Goal: Task Accomplishment & Management: Manage account settings

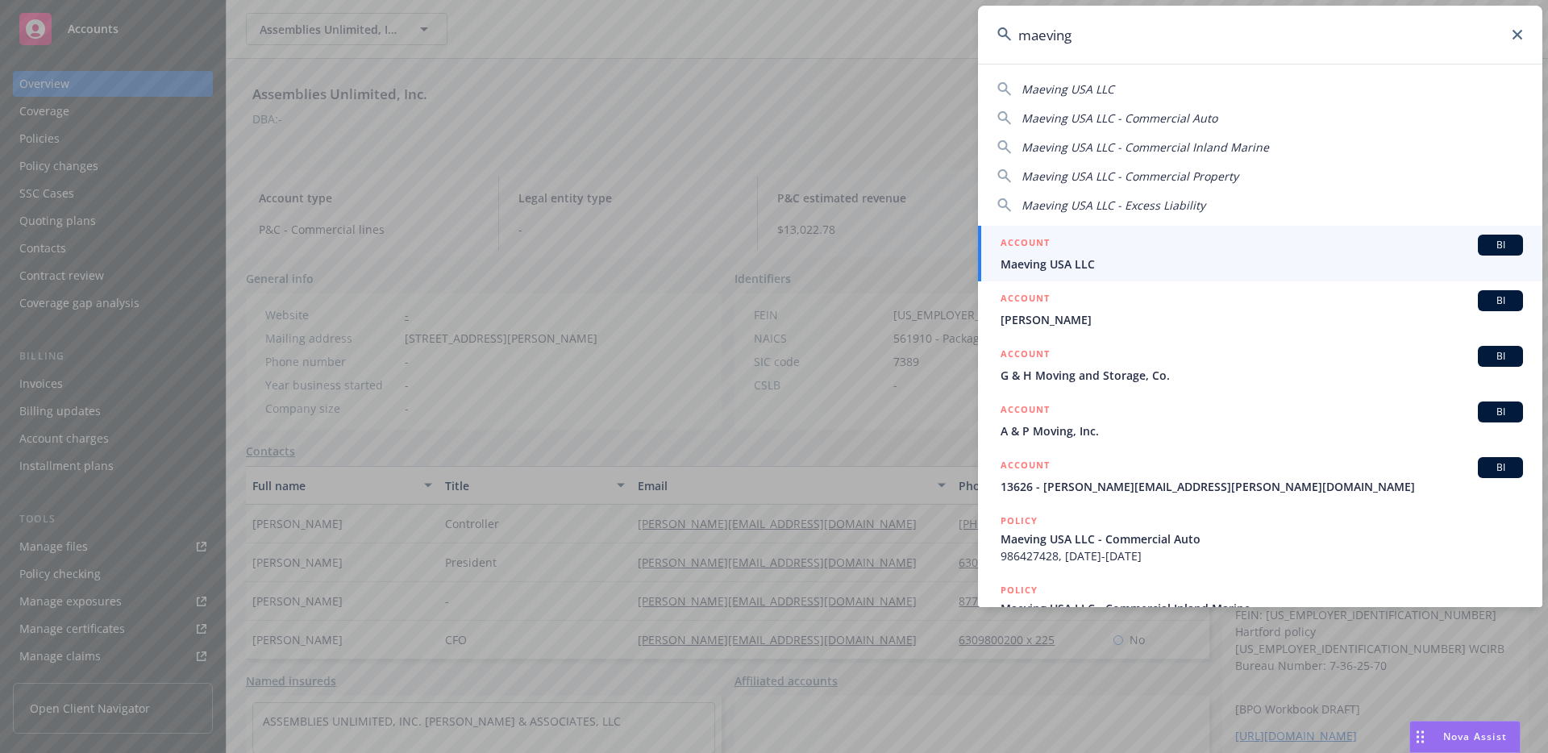
type input "maeving"
click at [1081, 260] on span "Maeving USA LLC" at bounding box center [1262, 264] width 523 height 17
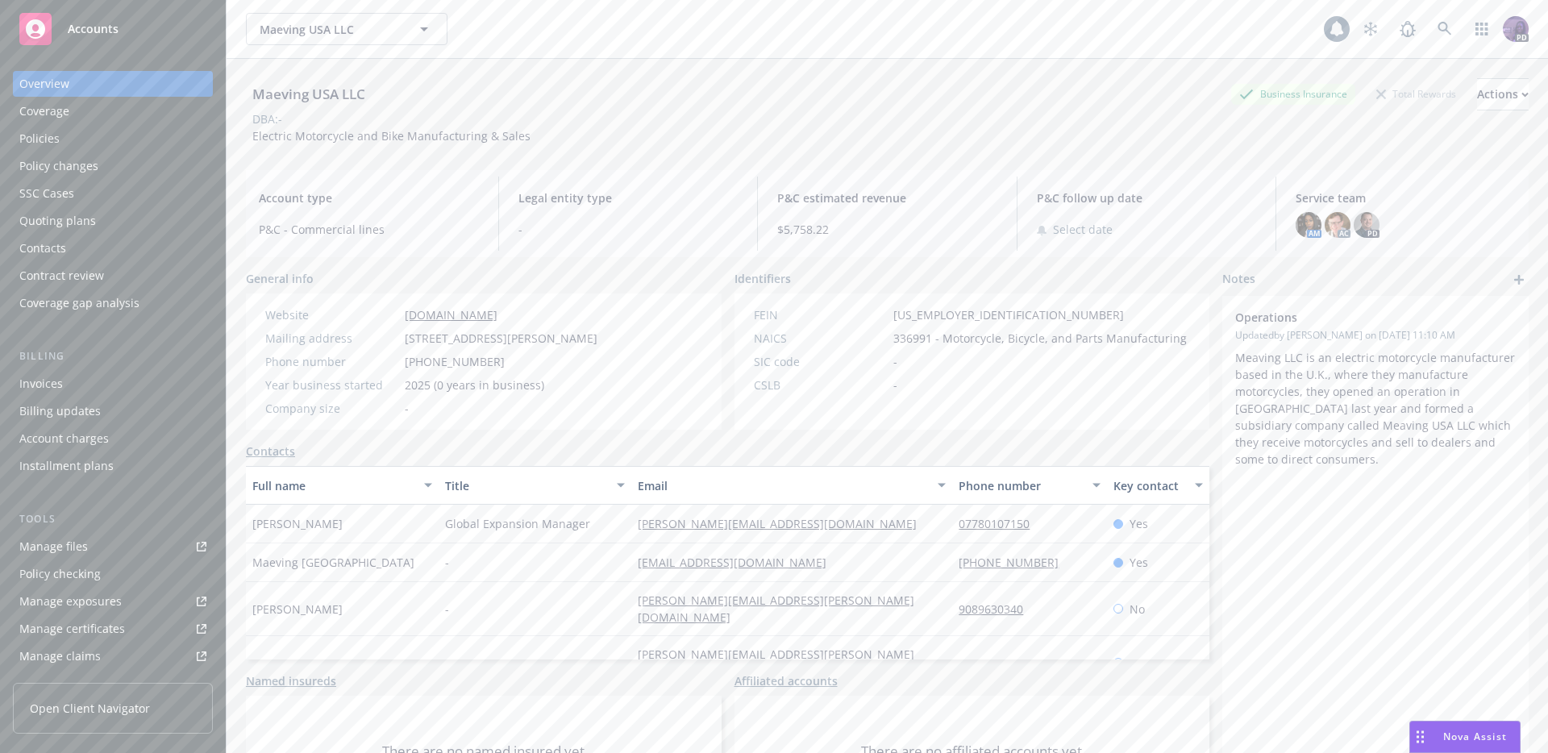
click at [135, 148] on div "Policies" at bounding box center [112, 139] width 187 height 26
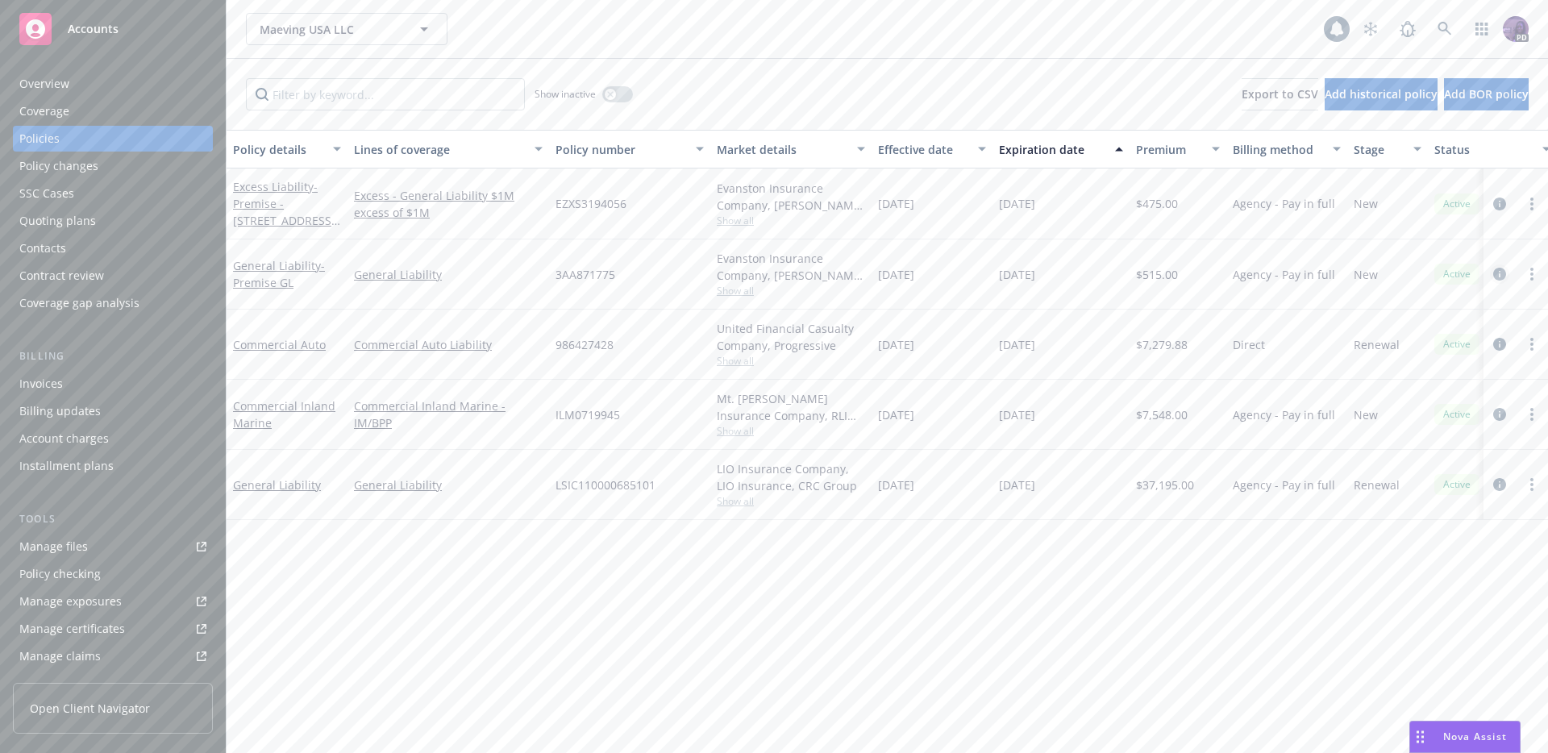
click at [1505, 277] on icon "circleInformation" at bounding box center [1499, 274] width 13 height 13
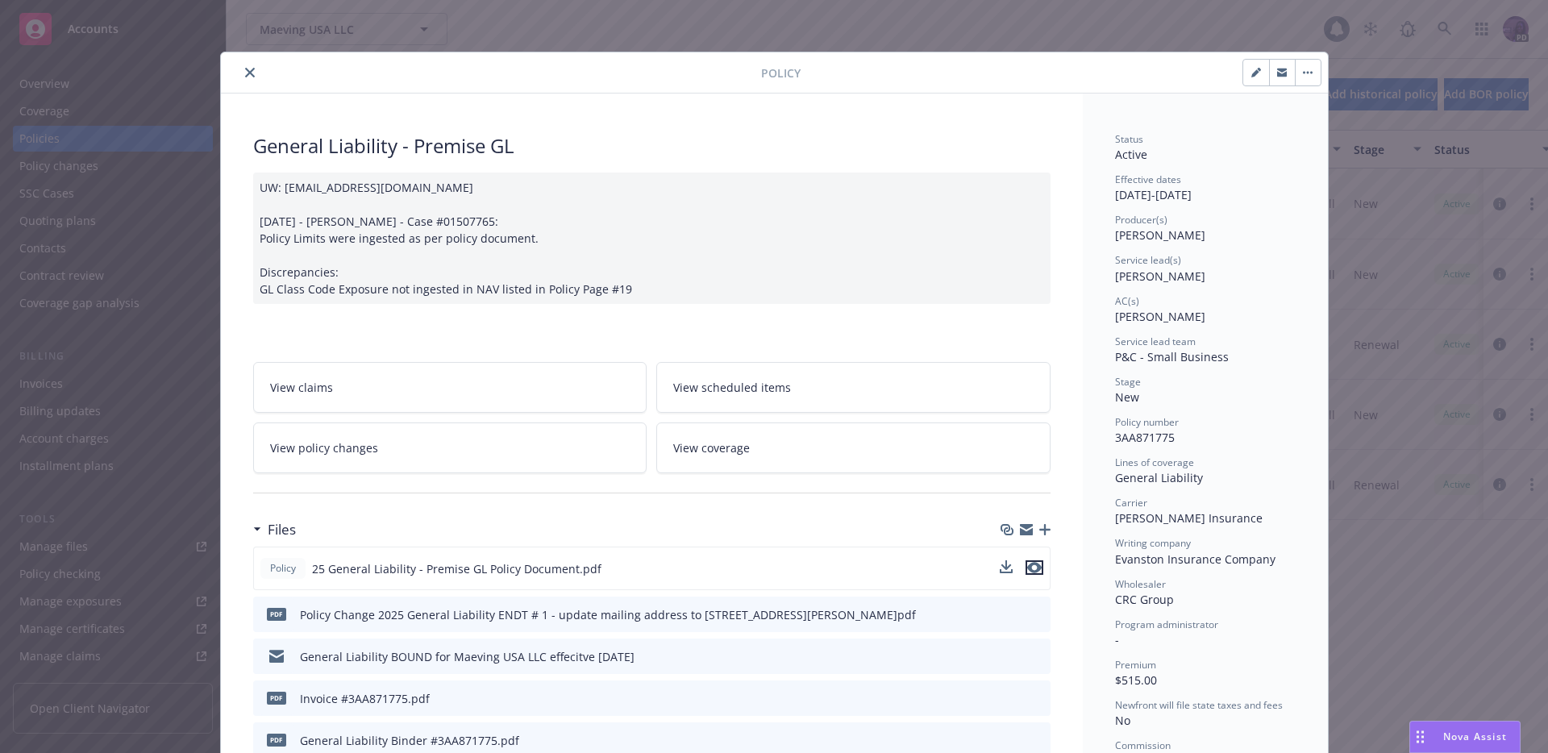
click at [1035, 572] on button "preview file" at bounding box center [1035, 567] width 18 height 15
click at [245, 73] on icon "close" at bounding box center [250, 73] width 10 height 10
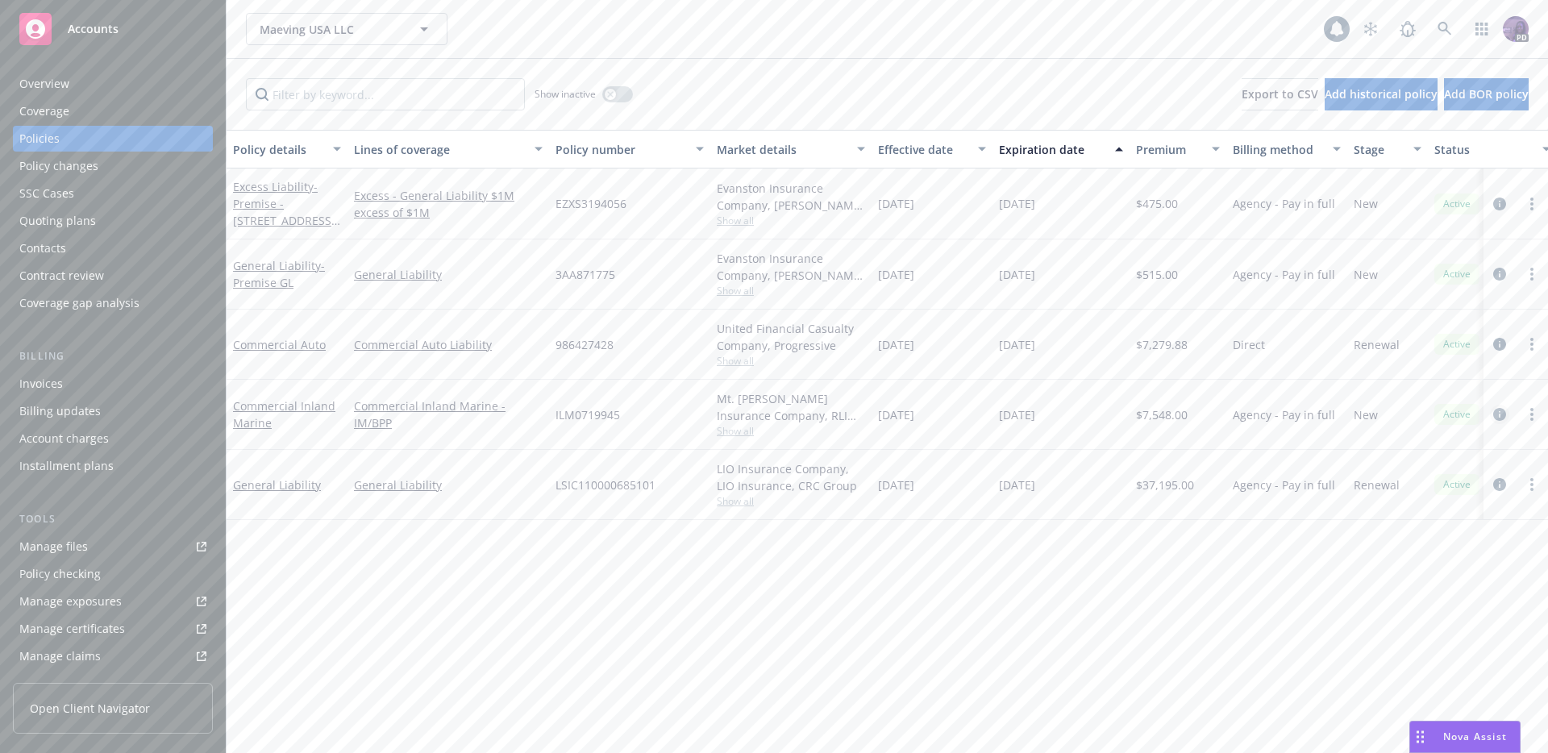
click at [1502, 411] on icon "circleInformation" at bounding box center [1499, 414] width 13 height 13
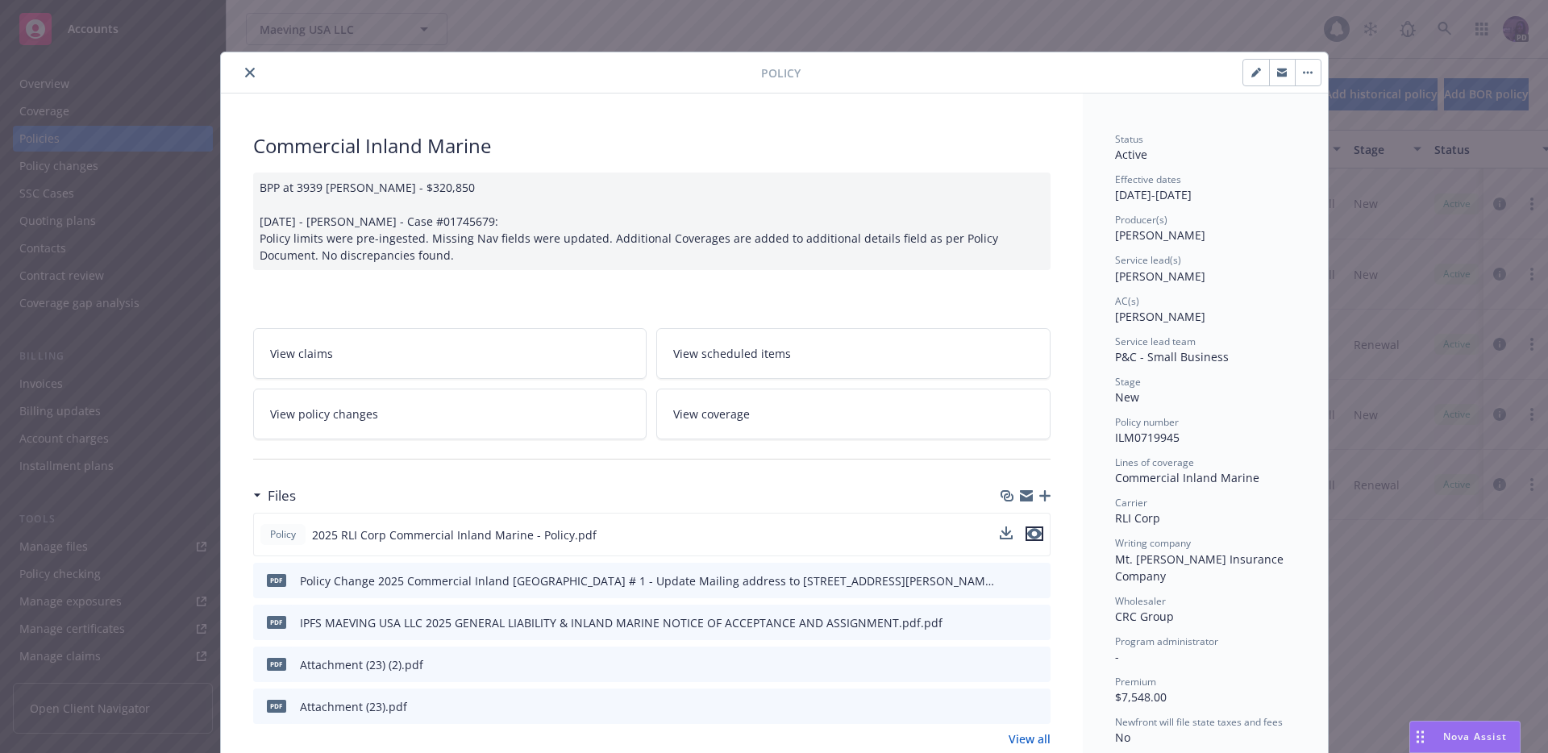
click at [1031, 538] on icon "preview file" at bounding box center [1034, 533] width 15 height 11
click at [245, 72] on icon "close" at bounding box center [250, 73] width 10 height 10
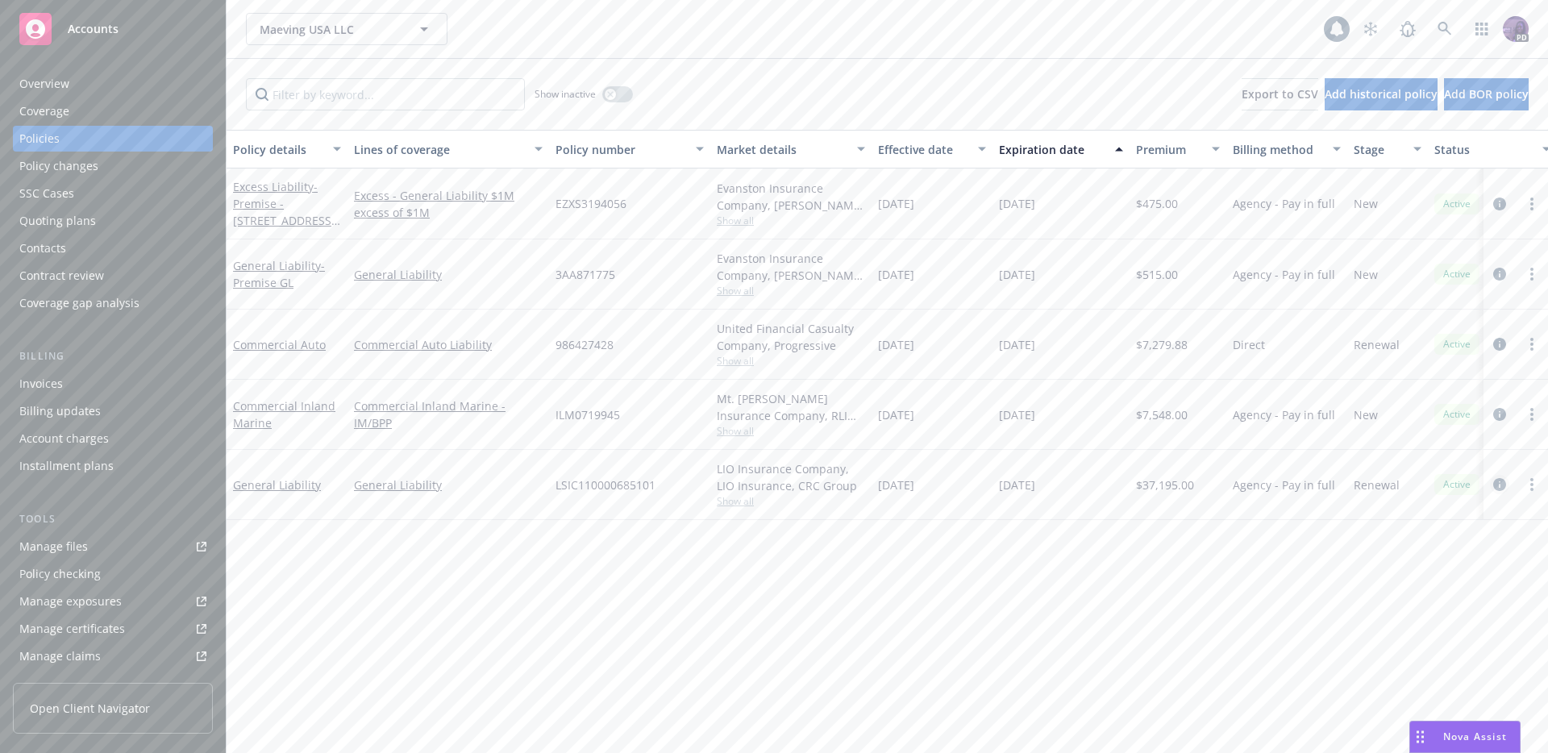
click at [1501, 486] on icon "circleInformation" at bounding box center [1499, 484] width 13 height 13
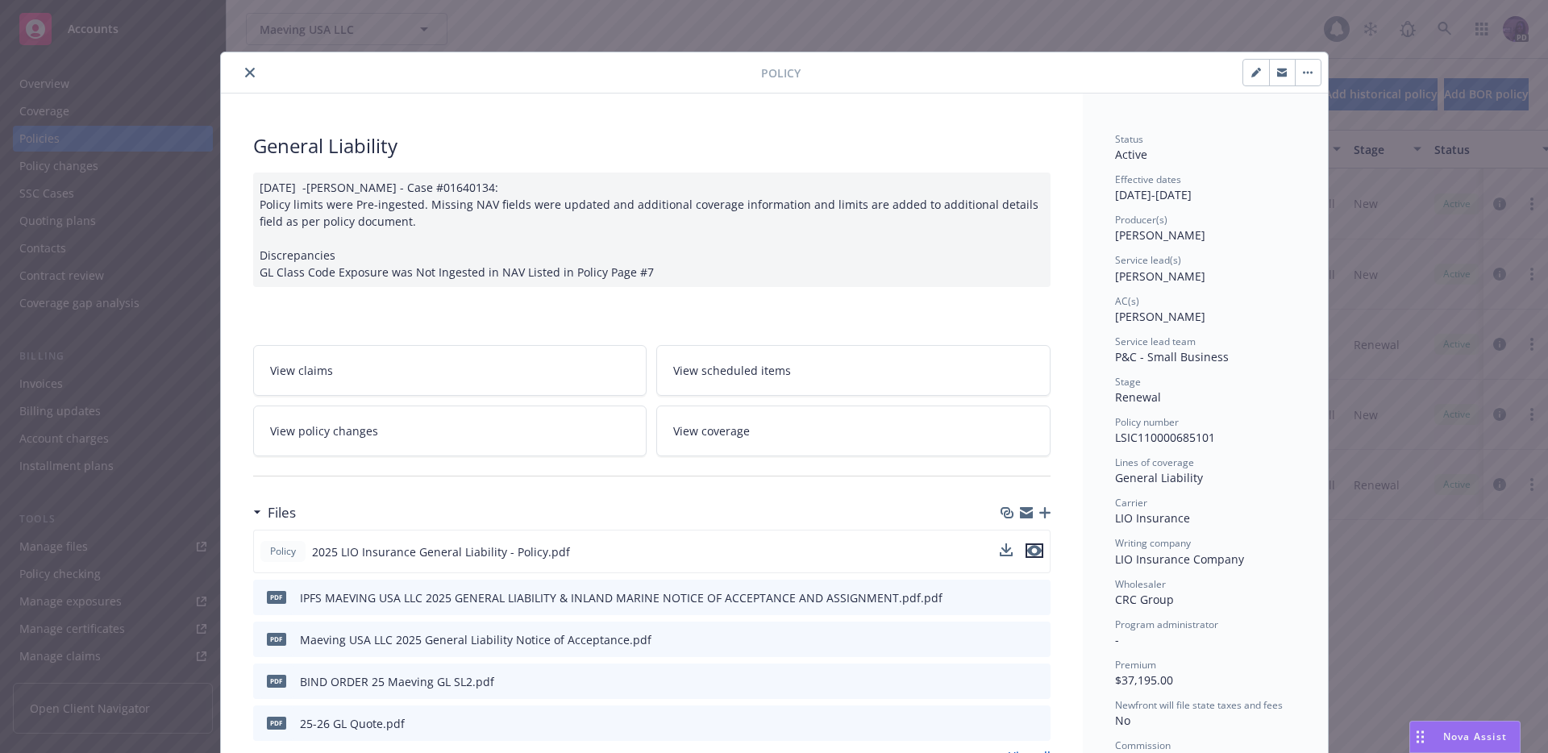
click at [1027, 547] on icon "preview file" at bounding box center [1034, 550] width 15 height 11
click at [245, 69] on icon "close" at bounding box center [250, 73] width 10 height 10
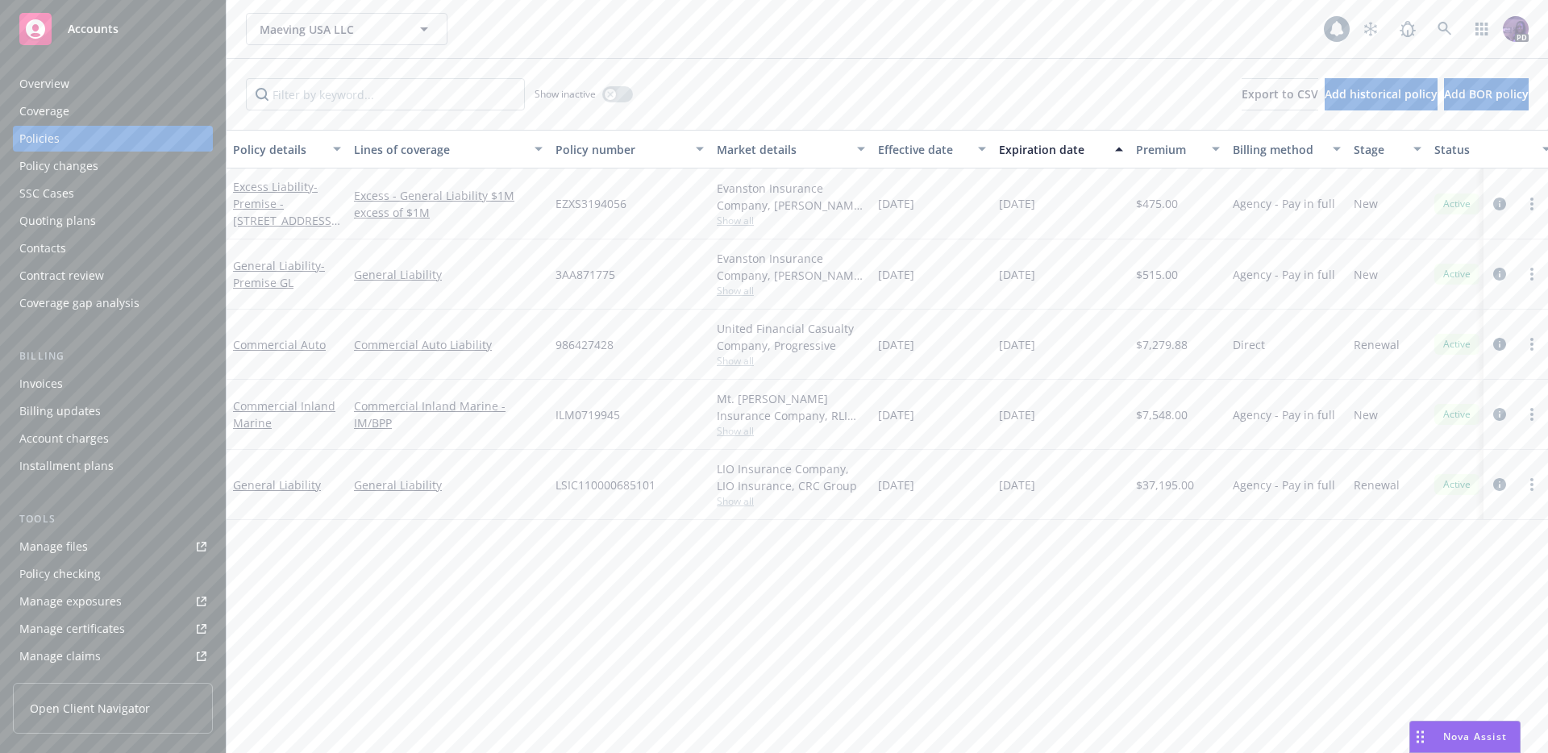
click at [1487, 277] on div at bounding box center [1516, 274] width 65 height 70
click at [1498, 276] on icon "circleInformation" at bounding box center [1499, 274] width 13 height 13
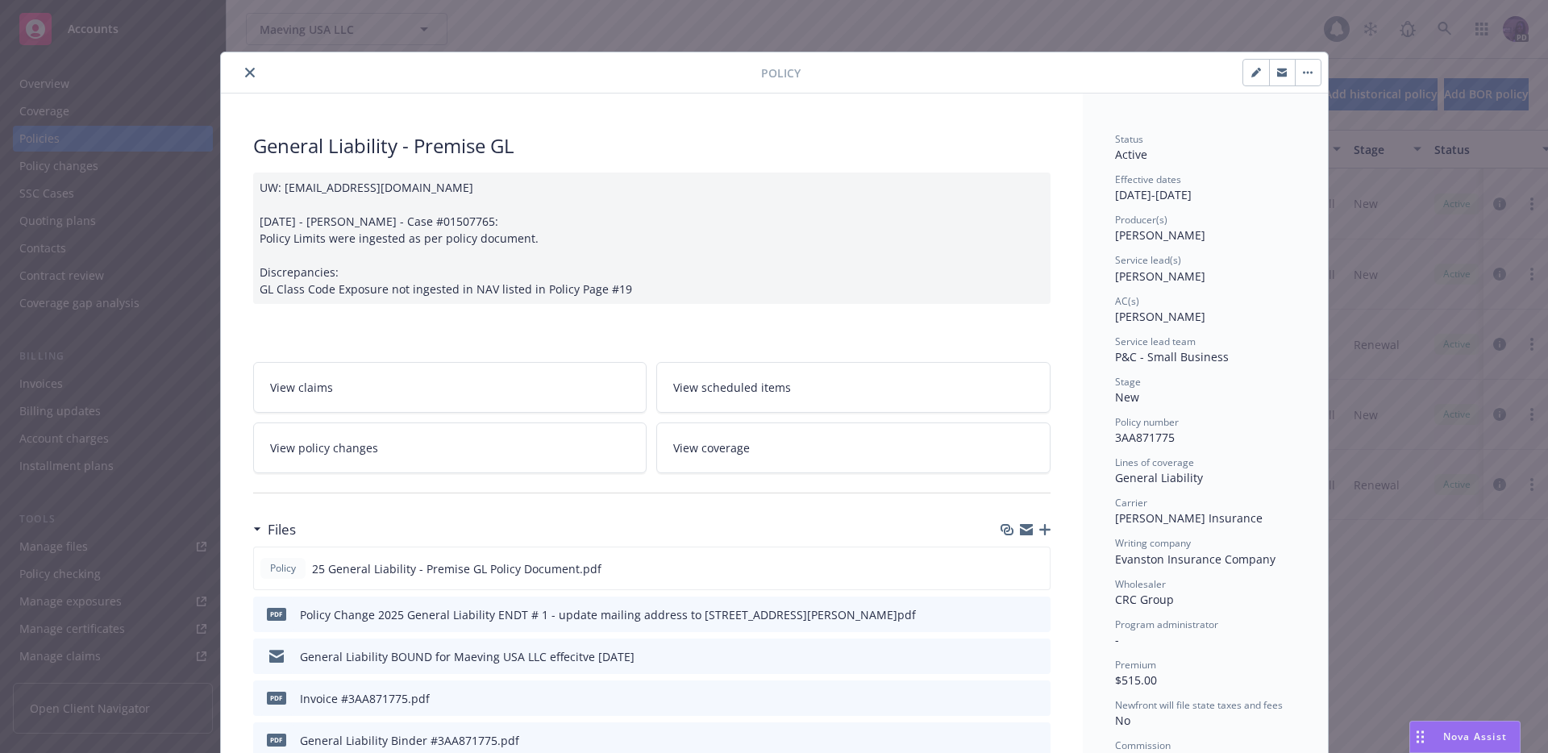
scroll to position [48, 0]
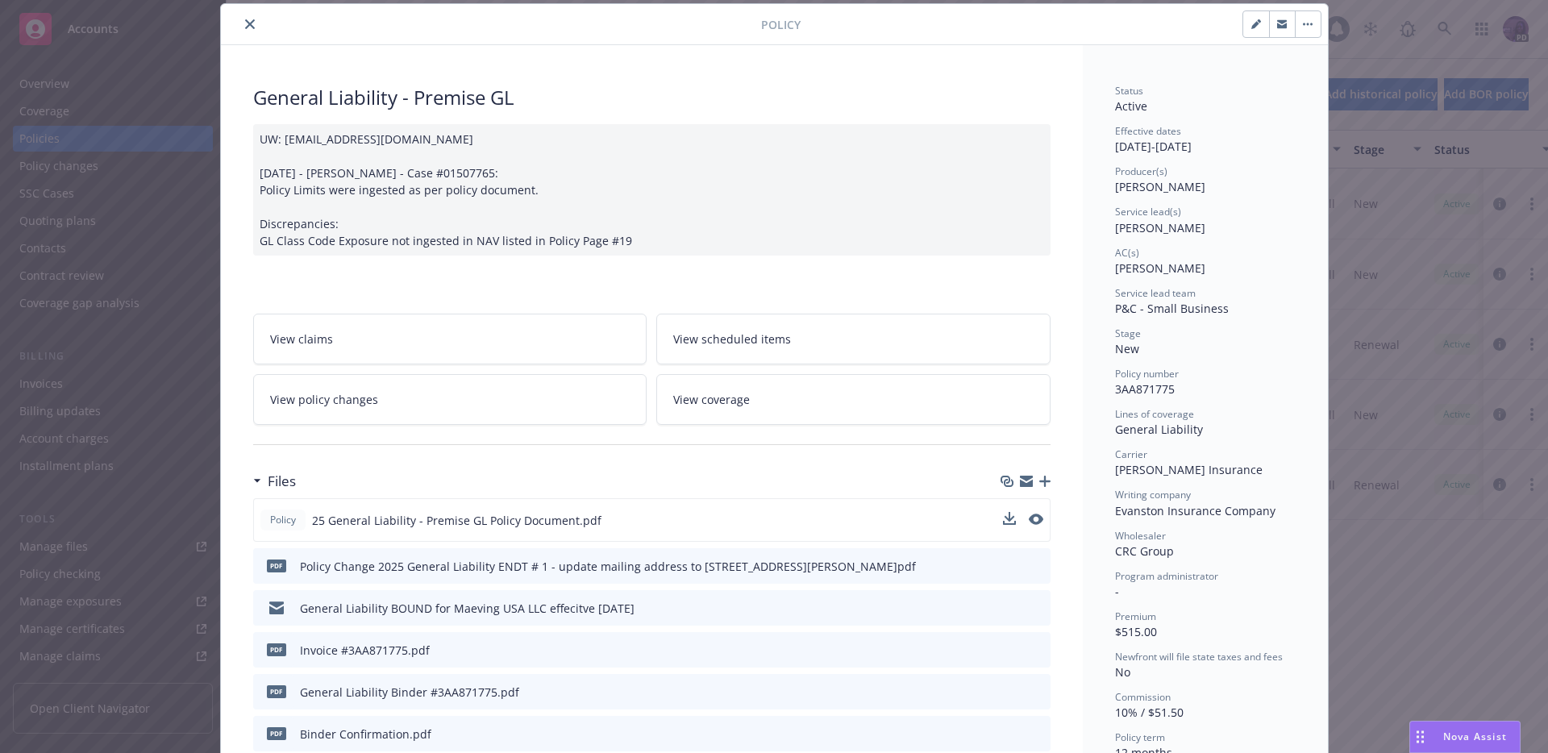
click at [1029, 525] on button at bounding box center [1036, 520] width 15 height 17
click at [1027, 523] on icon "preview file" at bounding box center [1034, 519] width 15 height 11
click at [249, 24] on button "close" at bounding box center [249, 24] width 19 height 19
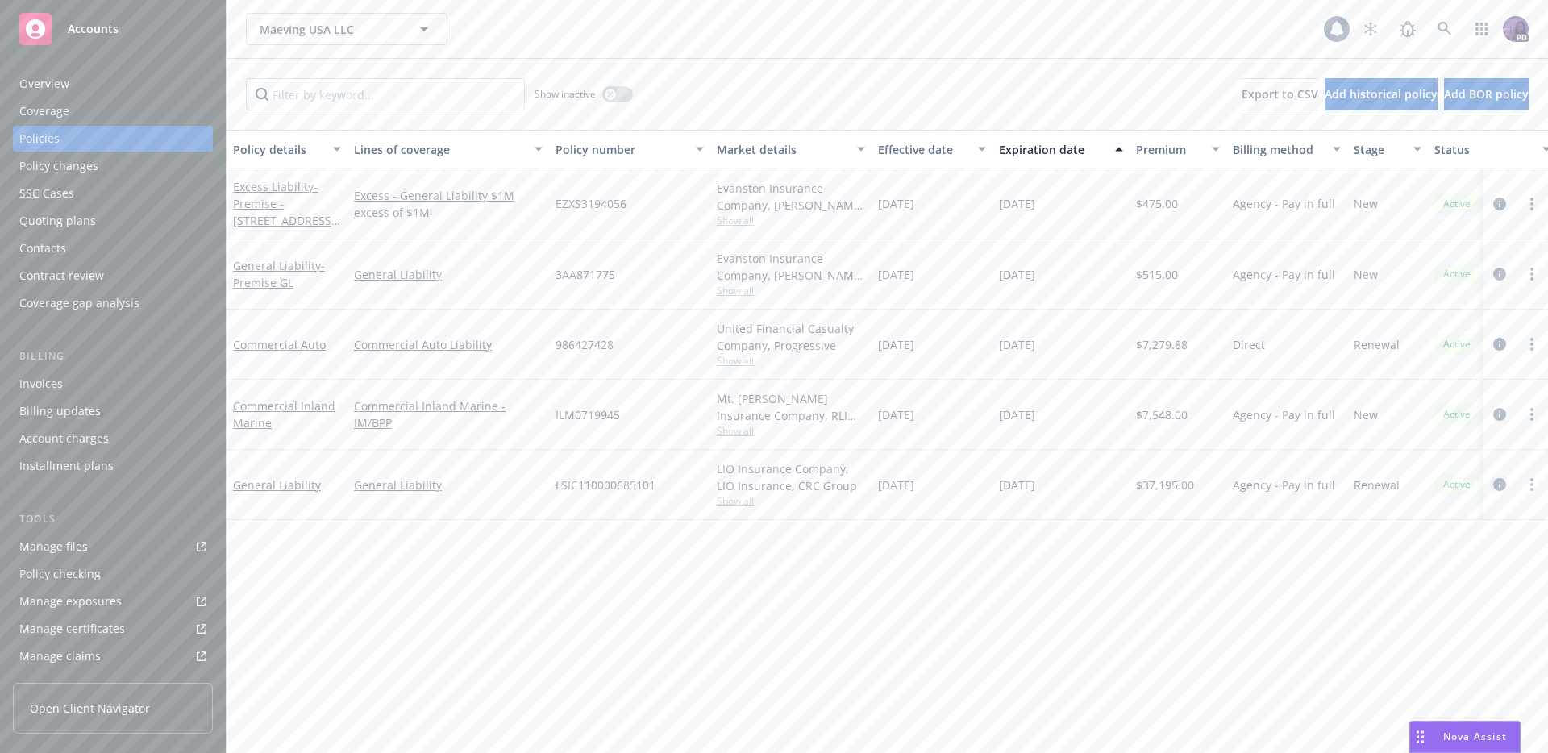
click at [1500, 488] on icon "circleInformation" at bounding box center [1499, 484] width 13 height 13
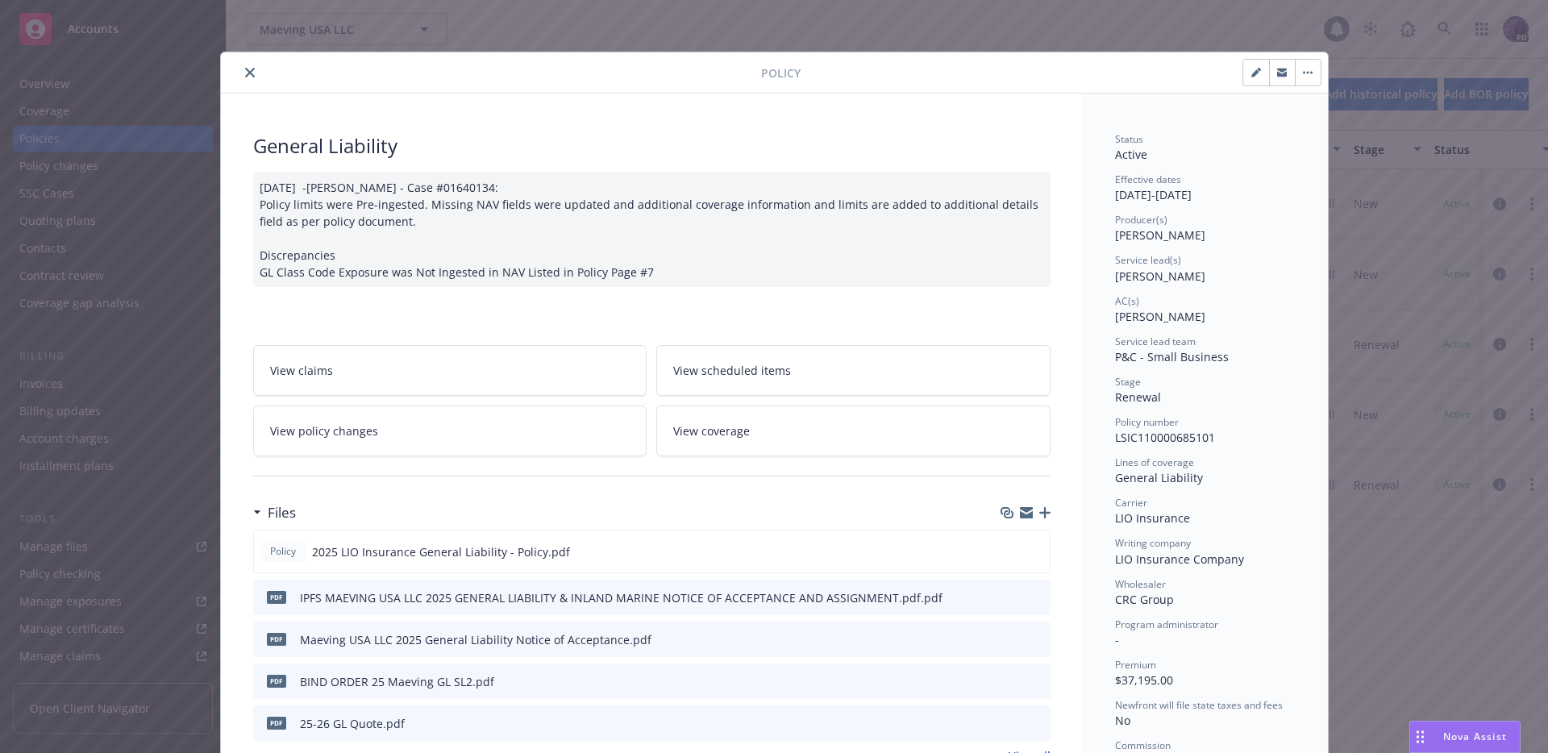
scroll to position [48, 0]
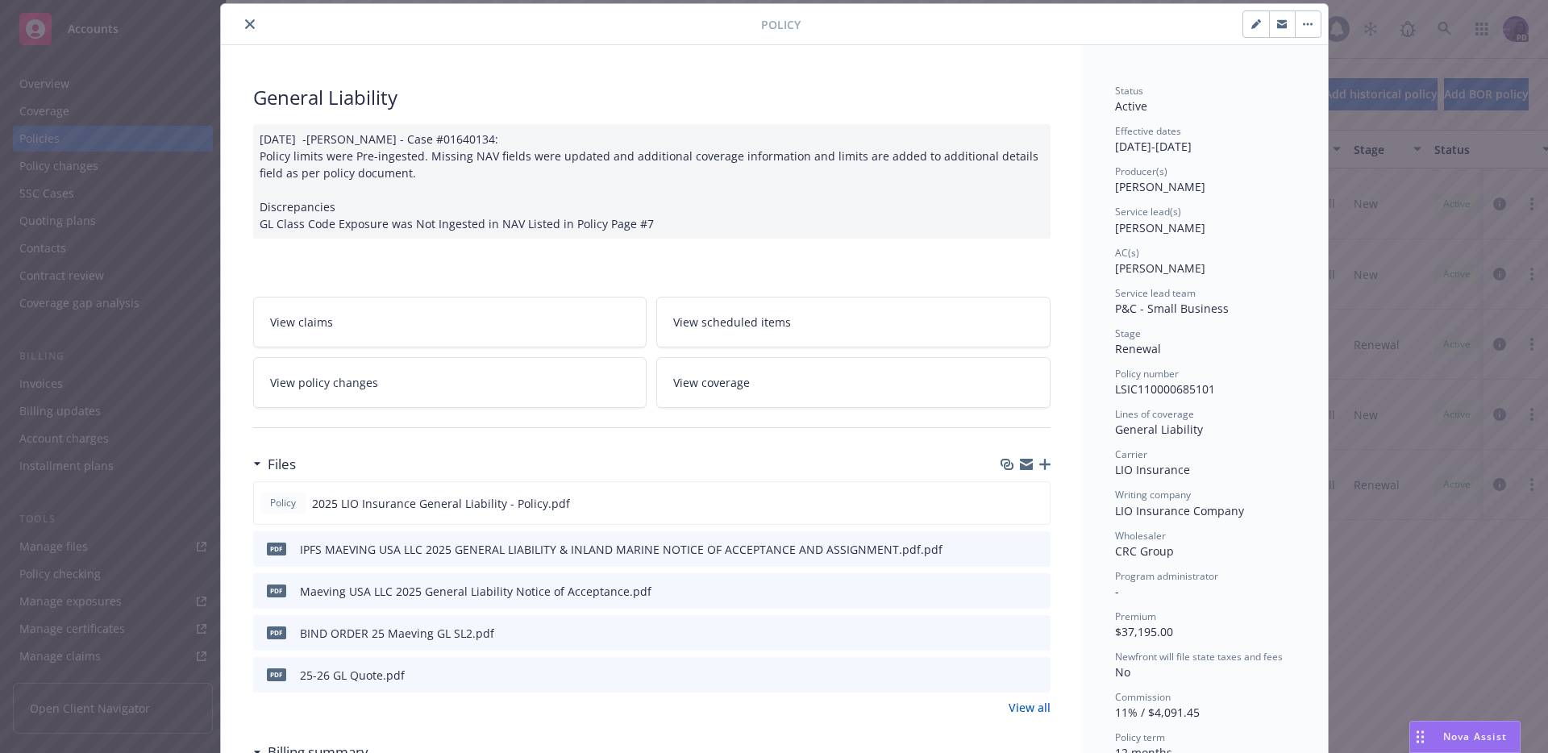
click at [1035, 627] on icon "preview file" at bounding box center [1035, 632] width 15 height 11
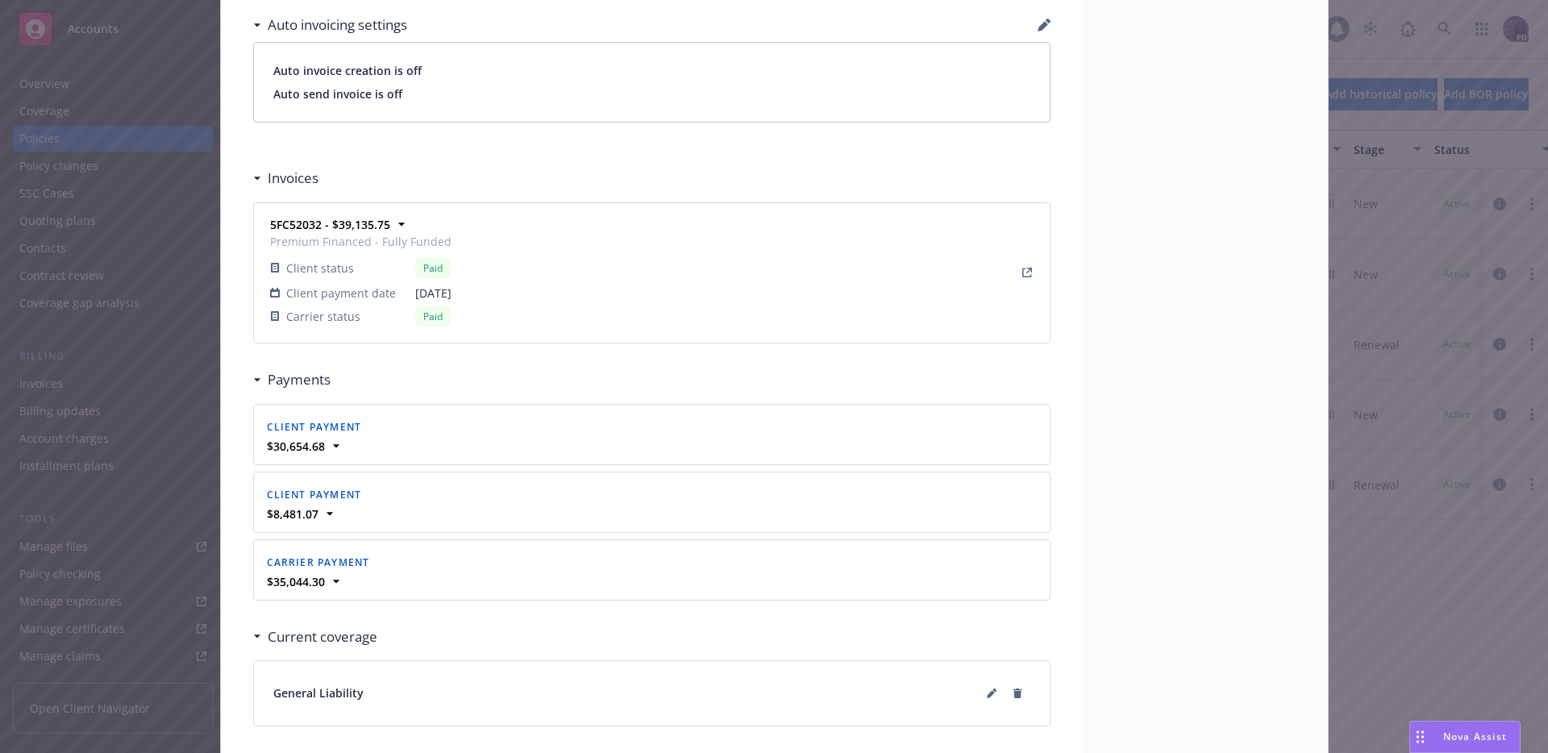
scroll to position [389, 0]
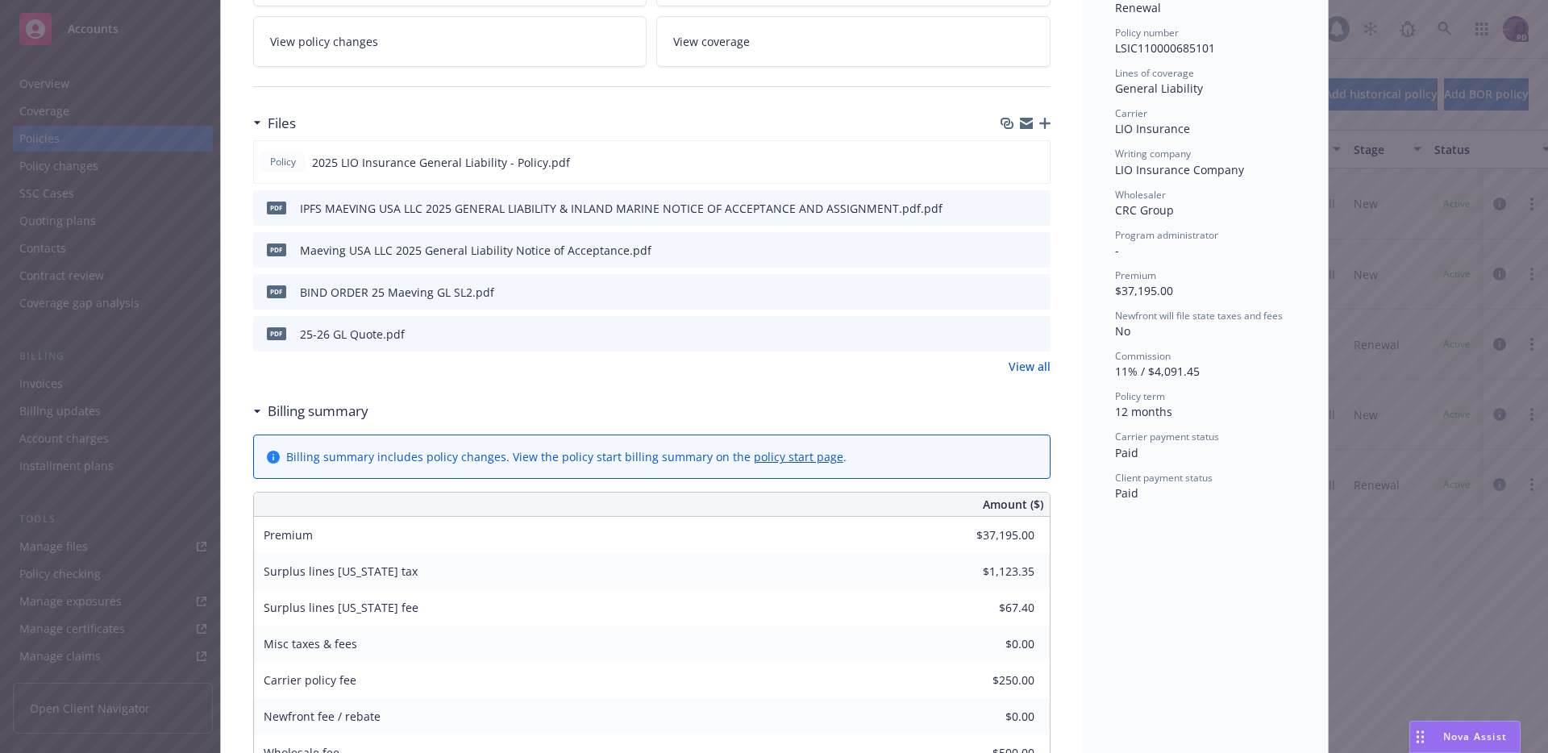
click at [1028, 209] on icon "preview file" at bounding box center [1035, 207] width 15 height 11
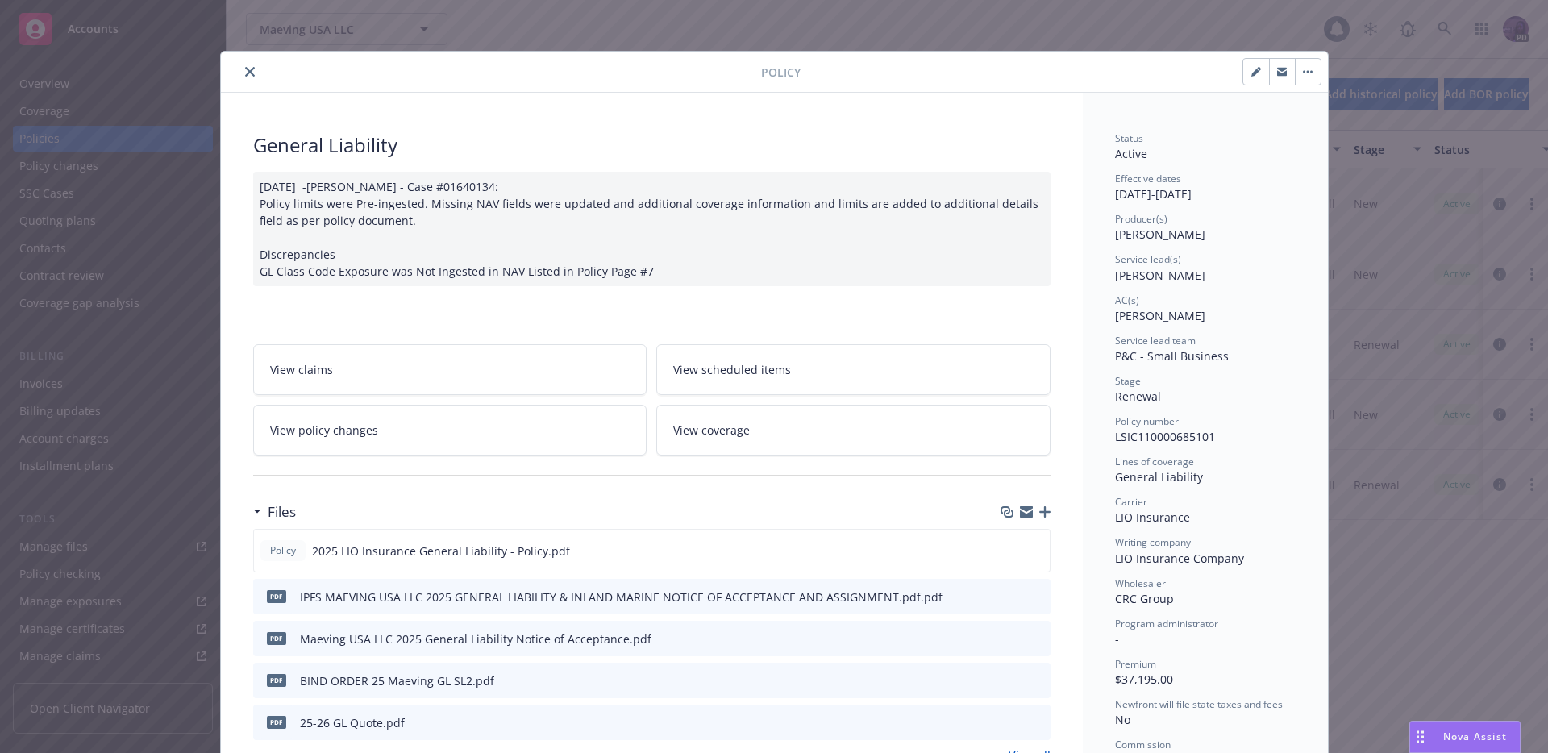
scroll to position [0, 0]
click at [245, 72] on icon "close" at bounding box center [250, 73] width 10 height 10
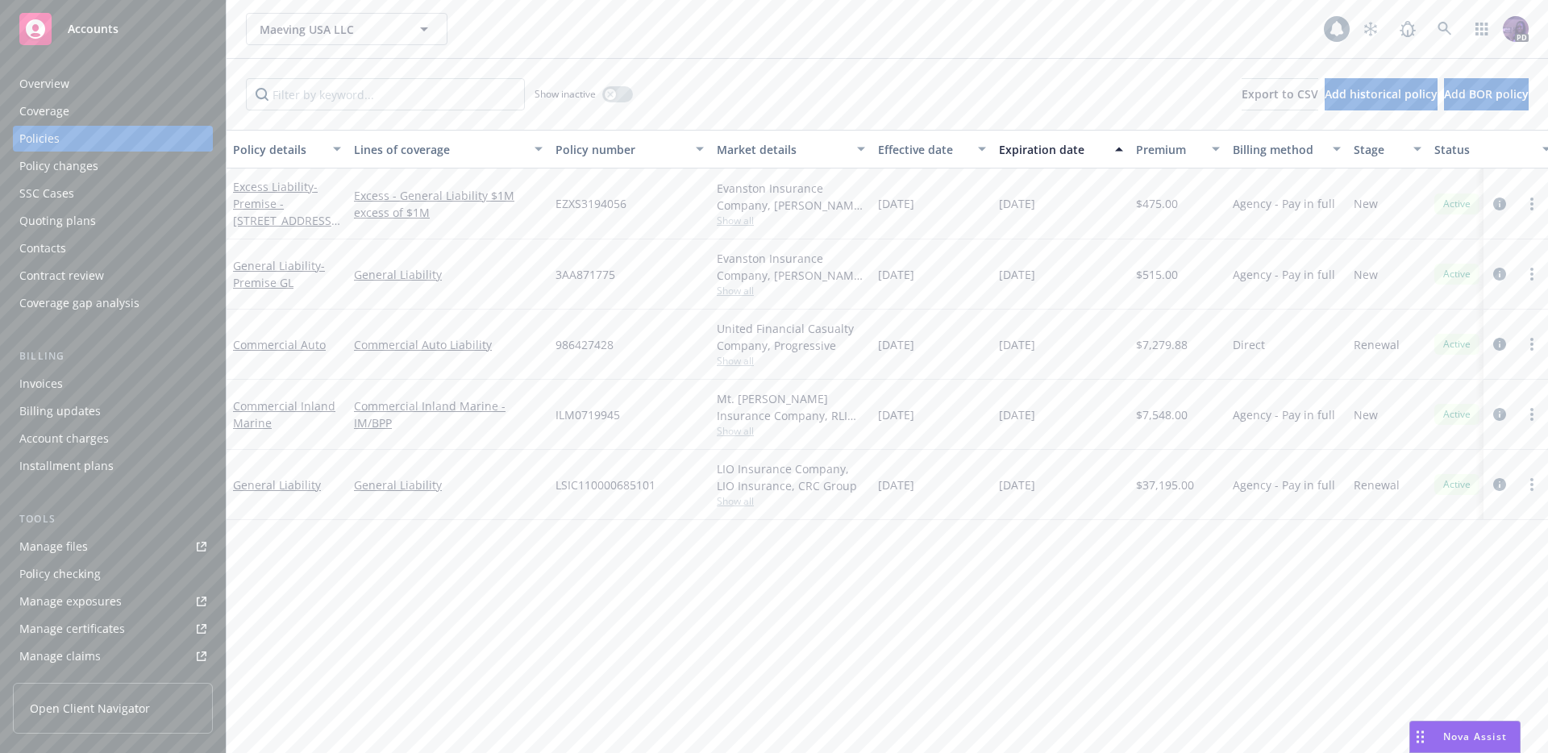
click at [122, 373] on div "Invoices" at bounding box center [112, 384] width 187 height 26
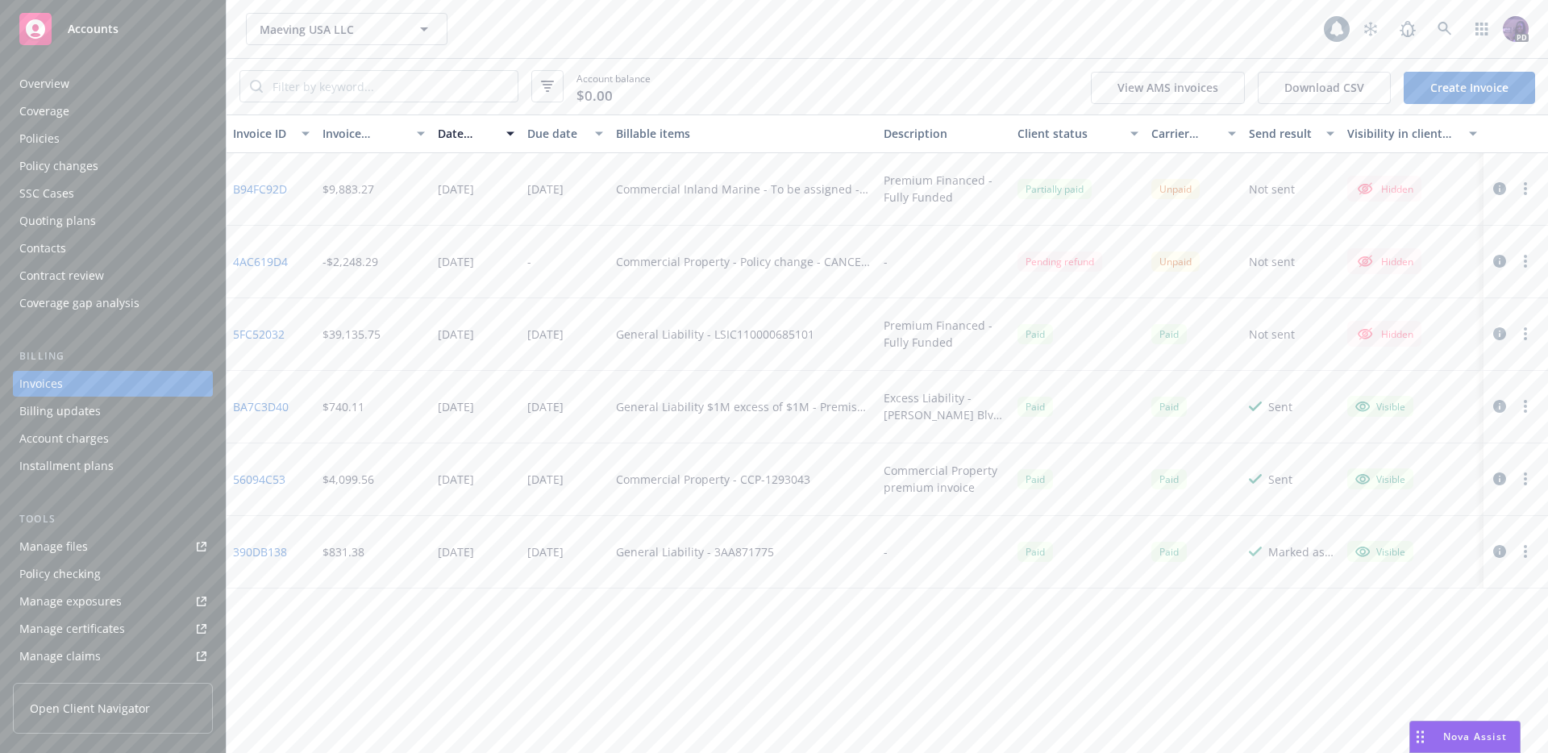
click at [97, 140] on div "Policies" at bounding box center [112, 139] width 187 height 26
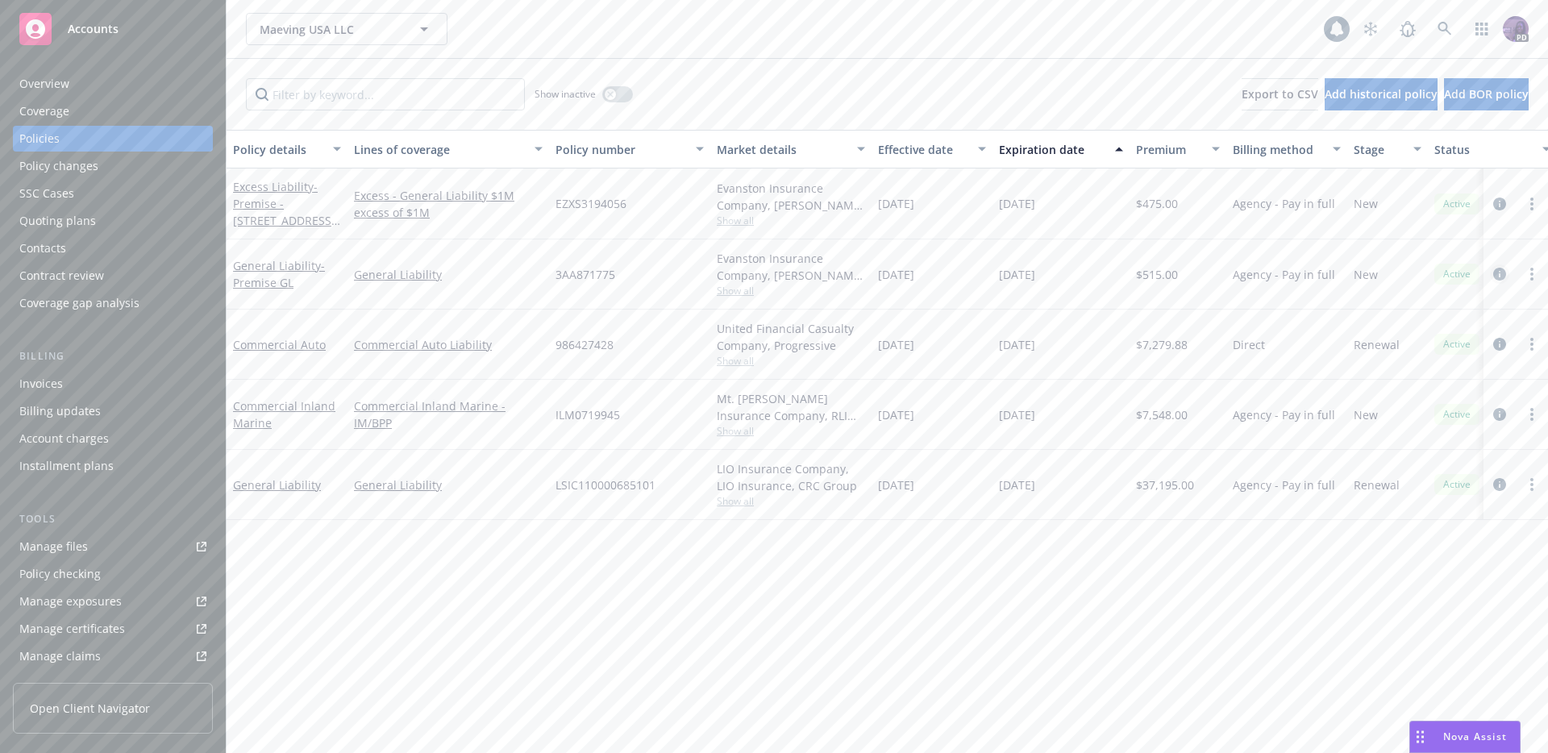
click at [1497, 276] on icon "circleInformation" at bounding box center [1499, 274] width 13 height 13
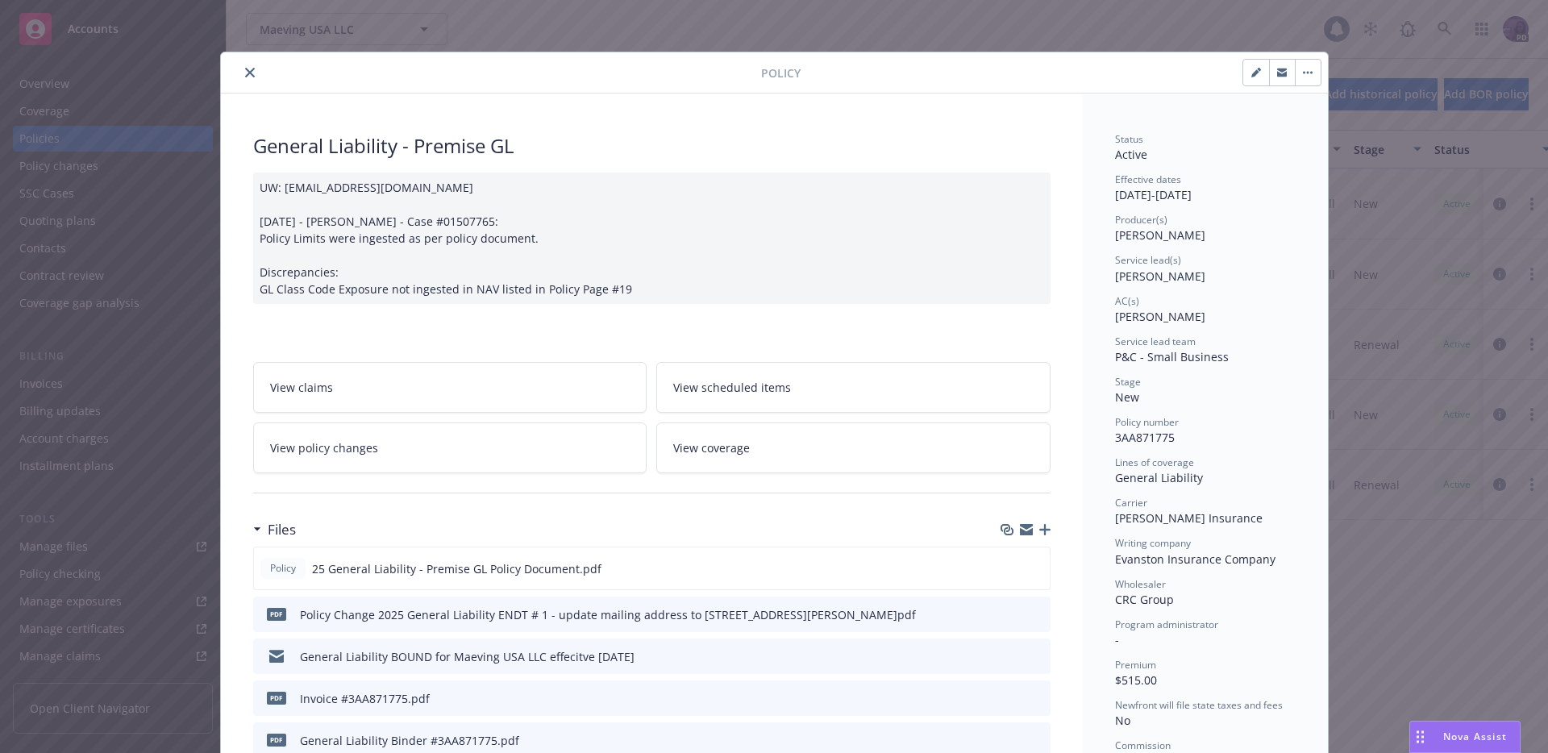
scroll to position [48, 0]
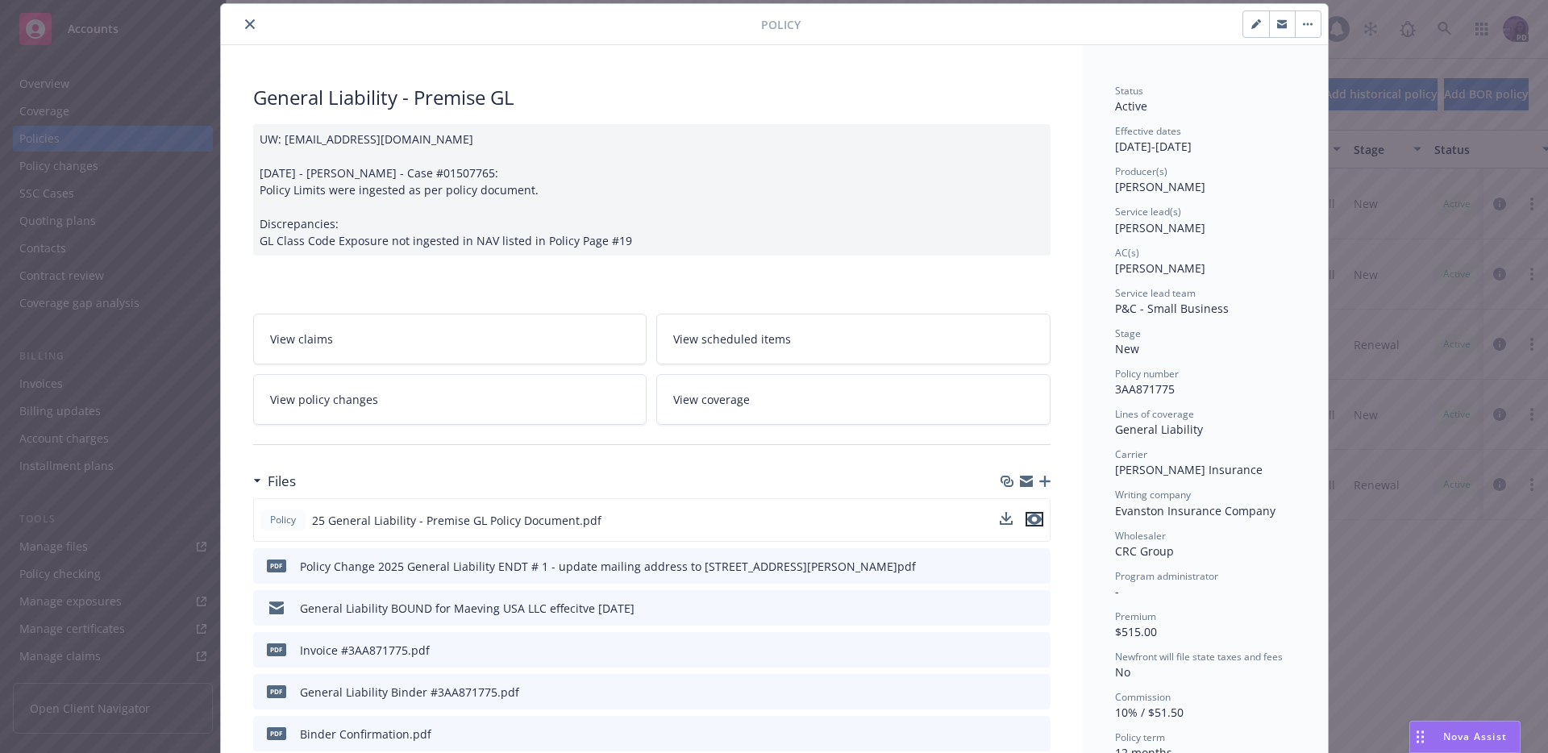
click at [1028, 522] on icon "preview file" at bounding box center [1034, 519] width 15 height 11
click at [247, 23] on icon "close" at bounding box center [250, 24] width 10 height 10
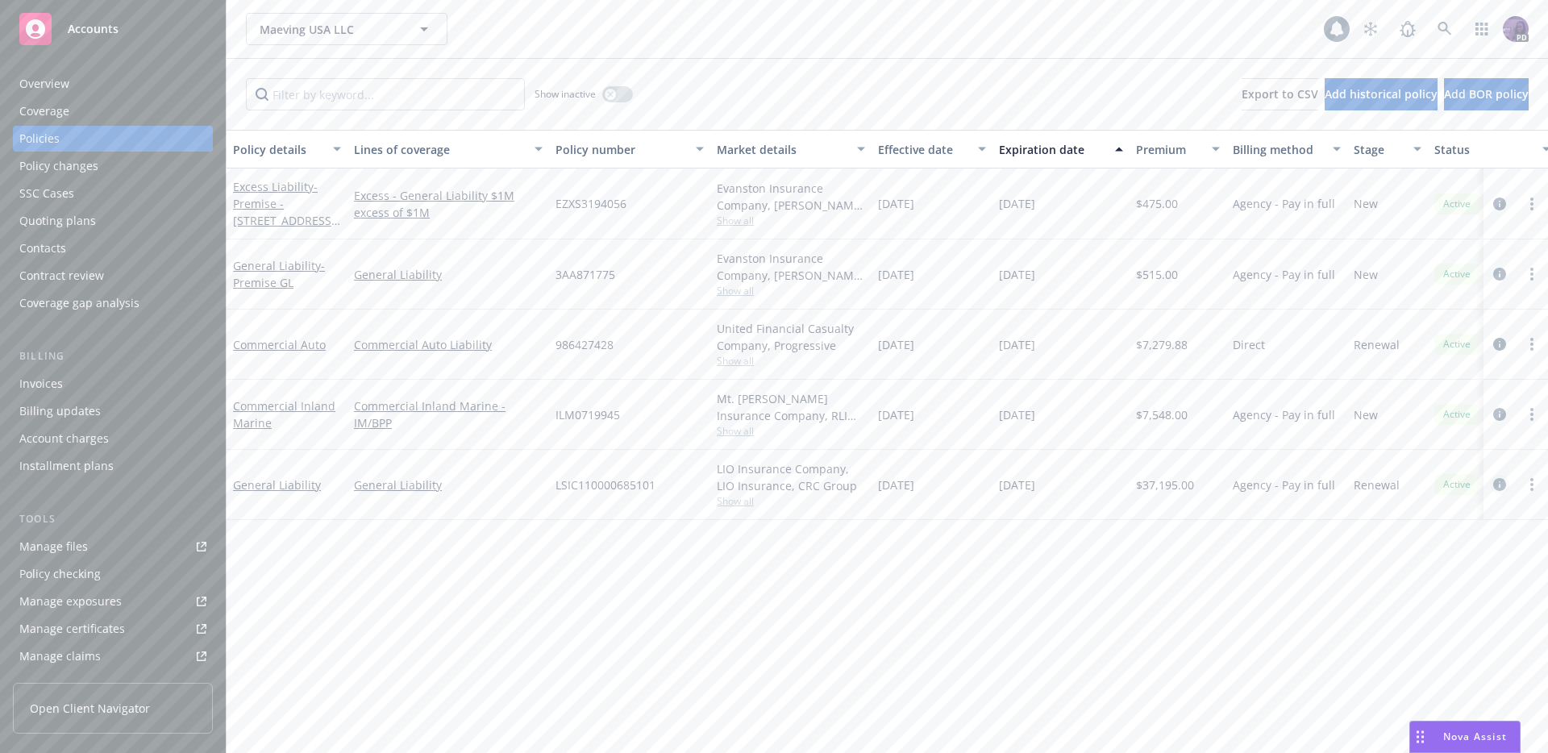
click at [1505, 484] on icon "circleInformation" at bounding box center [1499, 484] width 13 height 13
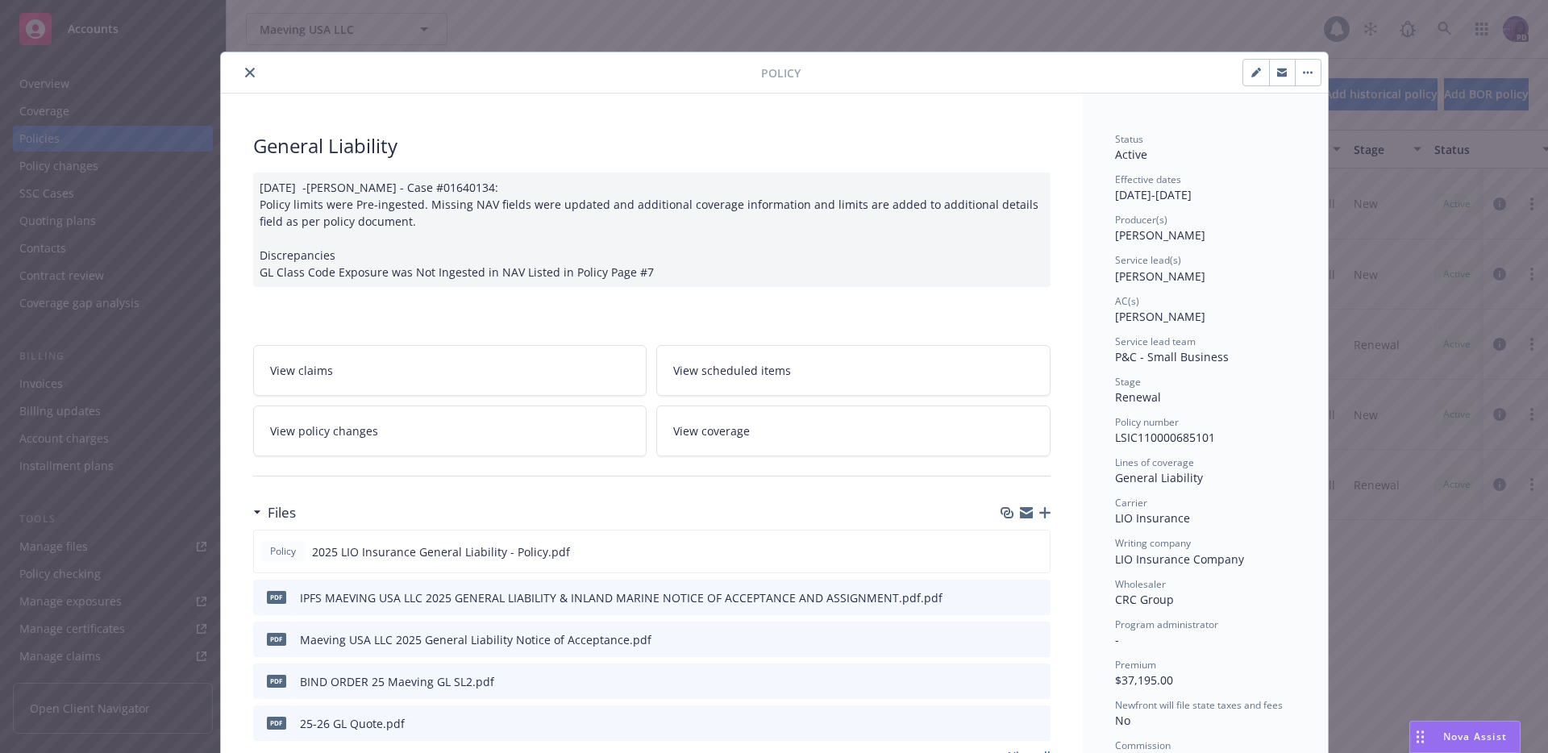
scroll to position [48, 0]
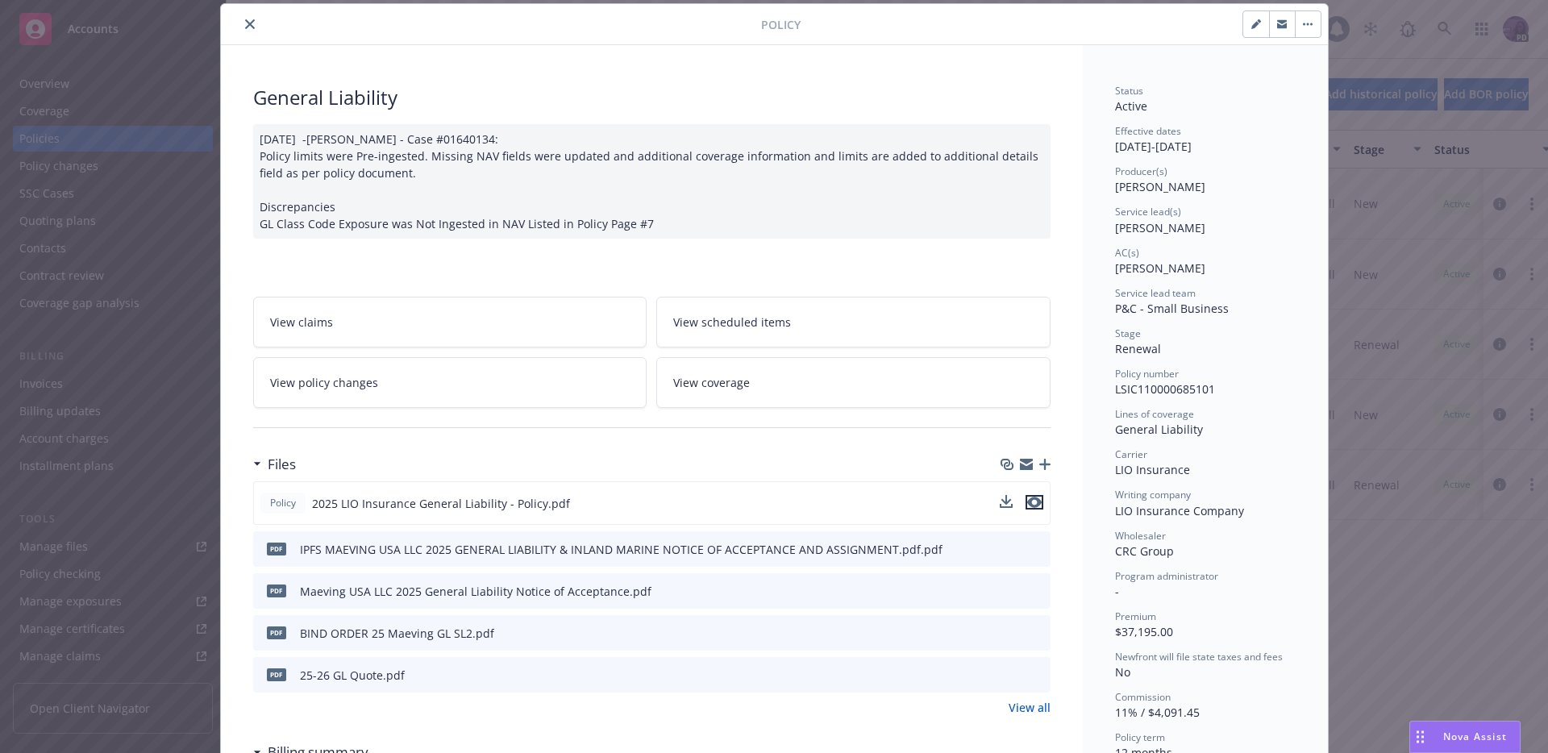
click at [1031, 506] on icon "preview file" at bounding box center [1034, 502] width 15 height 11
click at [248, 23] on button "close" at bounding box center [249, 24] width 19 height 19
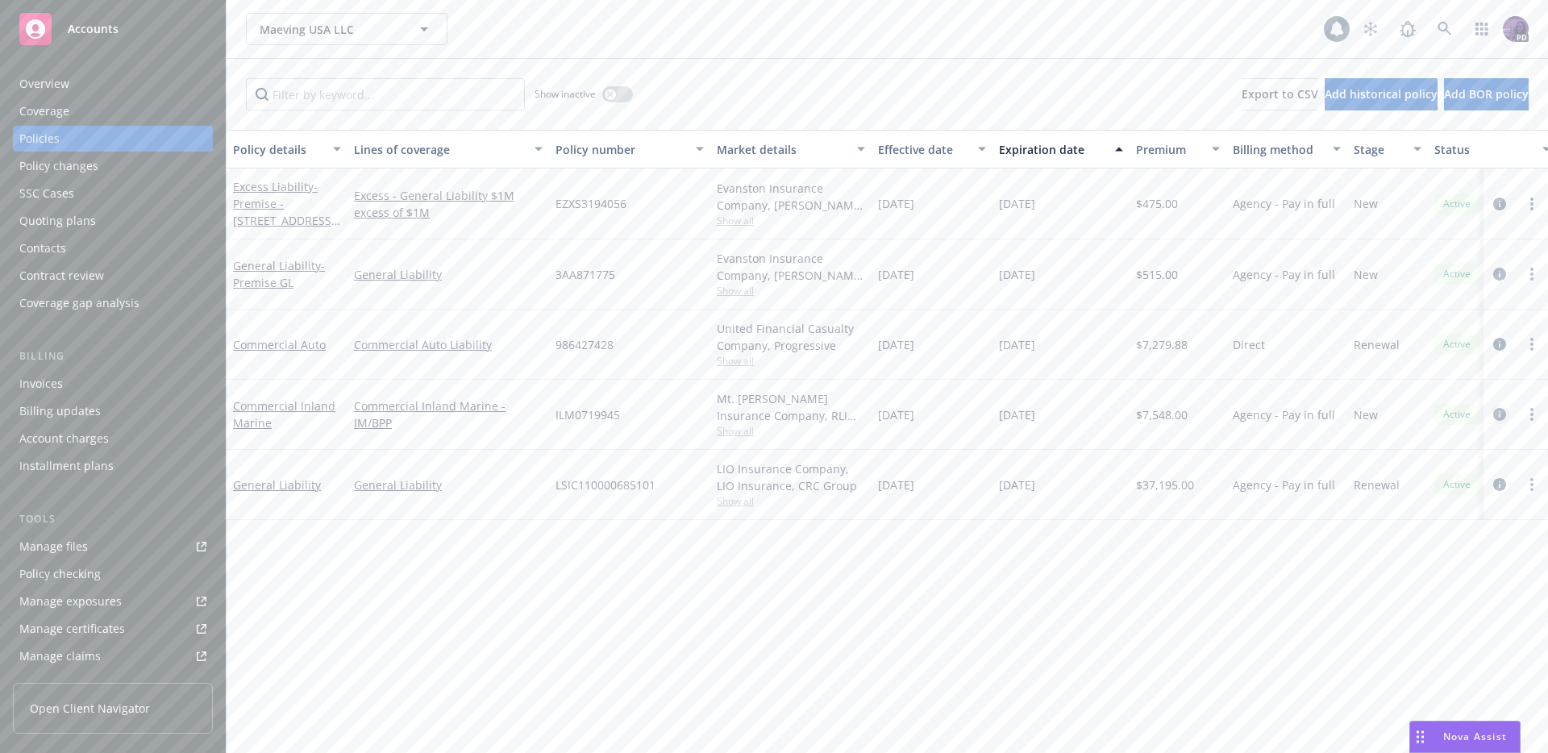
click at [1498, 414] on icon "circleInformation" at bounding box center [1499, 414] width 13 height 13
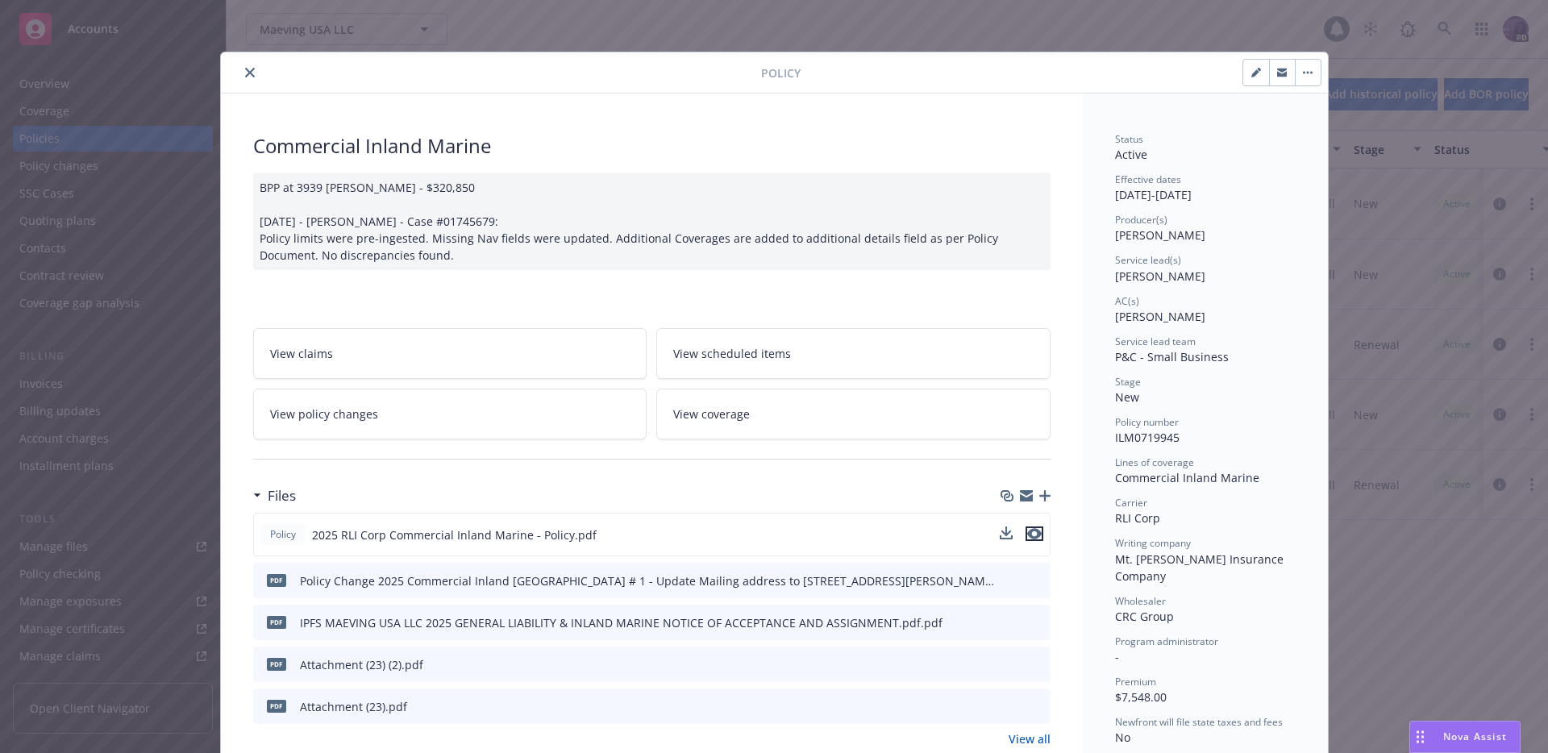
click at [1028, 532] on icon "preview file" at bounding box center [1034, 533] width 15 height 11
click at [237, 78] on div at bounding box center [494, 72] width 534 height 19
click at [245, 75] on icon "close" at bounding box center [250, 73] width 10 height 10
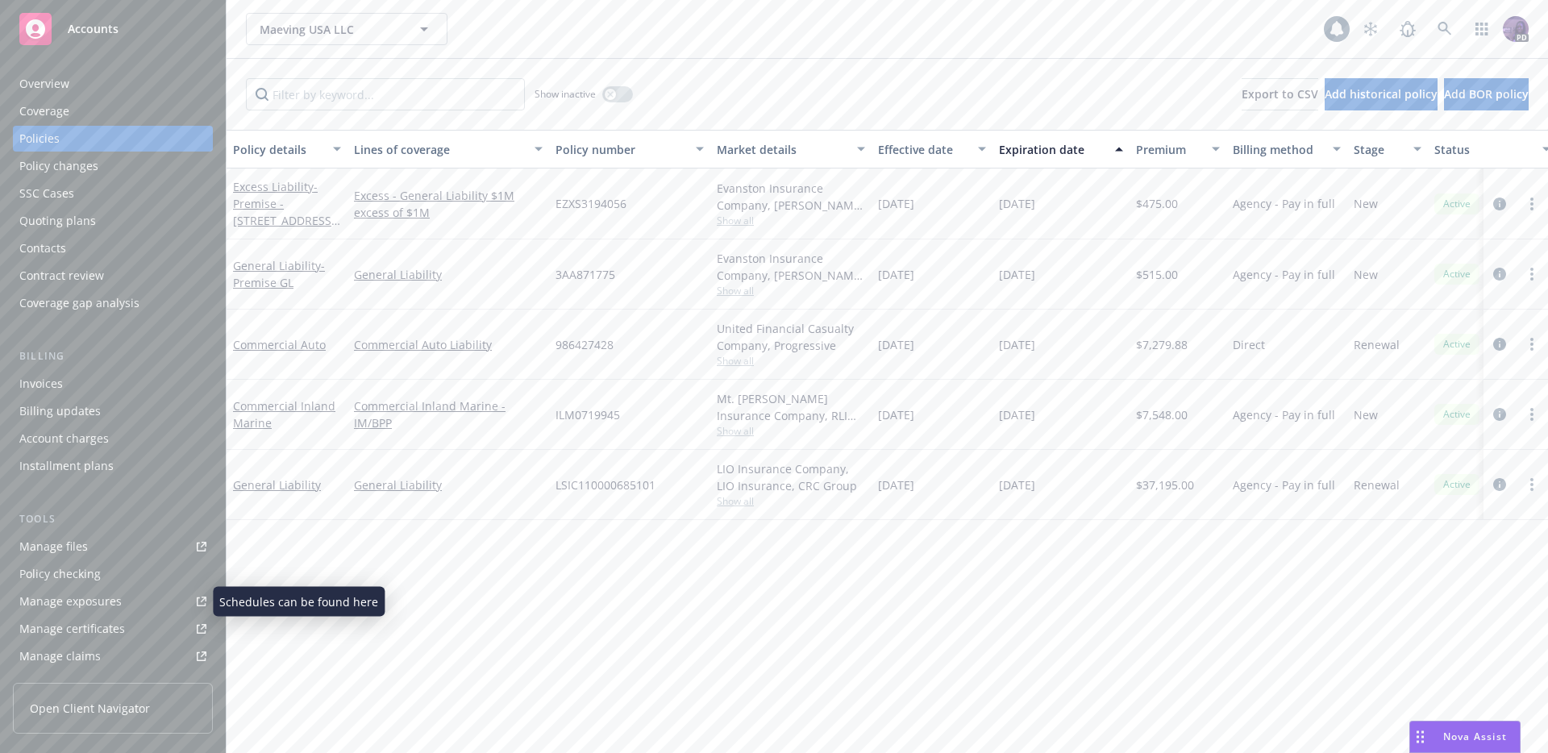
click at [112, 611] on div "Manage exposures" at bounding box center [70, 602] width 102 height 26
click at [1492, 273] on link "circleInformation" at bounding box center [1499, 273] width 19 height 19
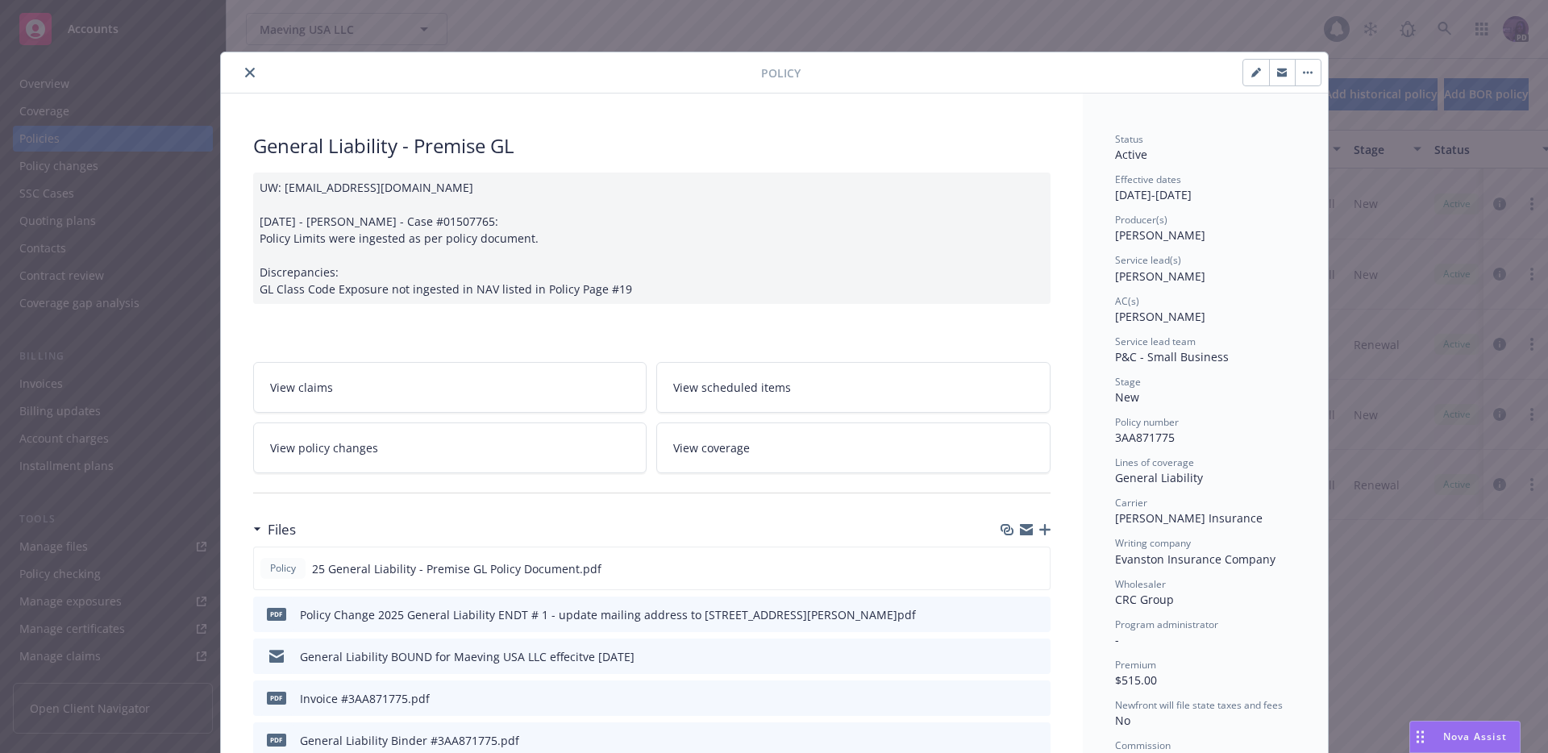
scroll to position [48, 0]
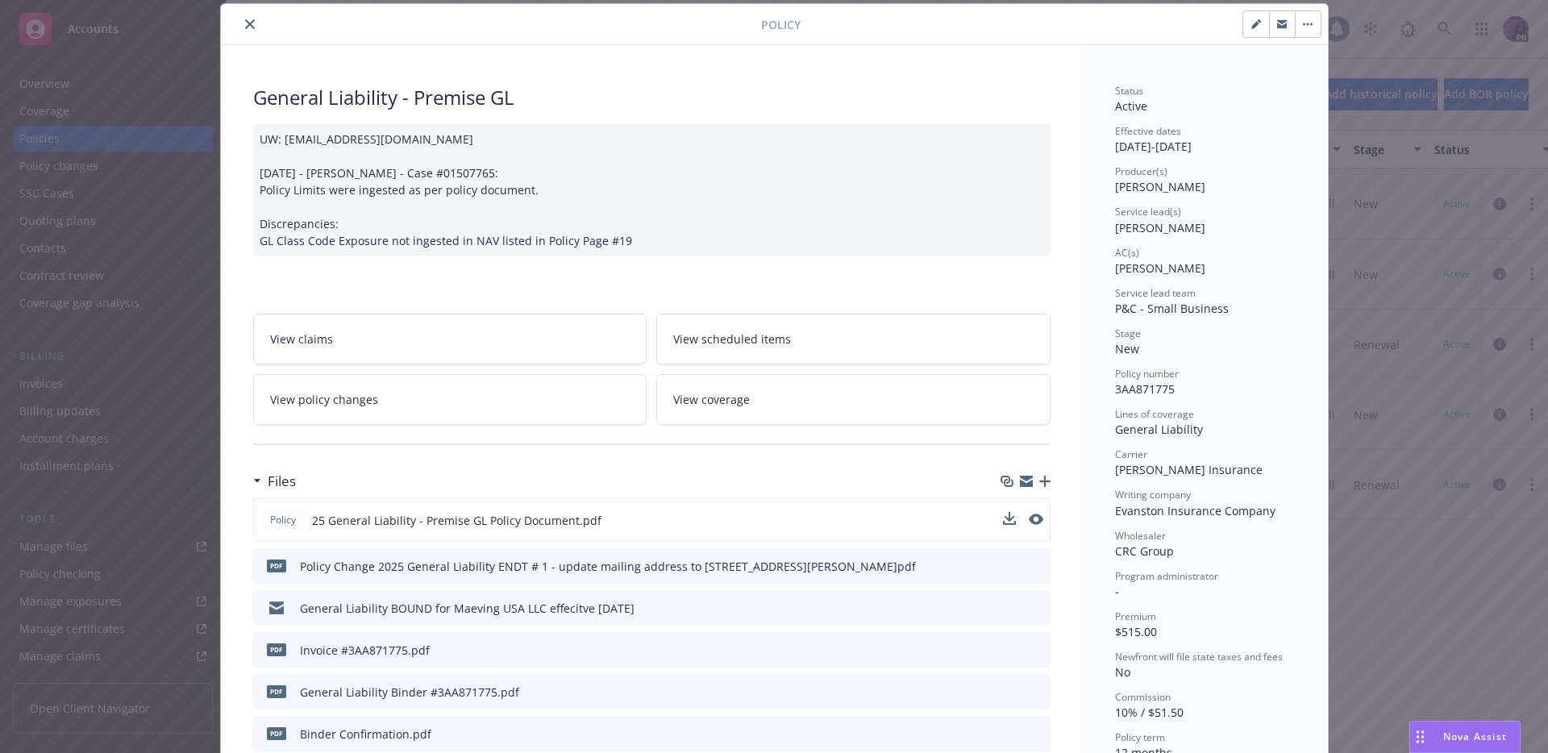
click at [1039, 521] on div "Policy 25 General Liability - Premise GL Policy Document.pdf" at bounding box center [651, 520] width 797 height 44
click at [1031, 519] on icon "preview file" at bounding box center [1034, 519] width 15 height 11
click at [245, 30] on button "close" at bounding box center [249, 24] width 19 height 19
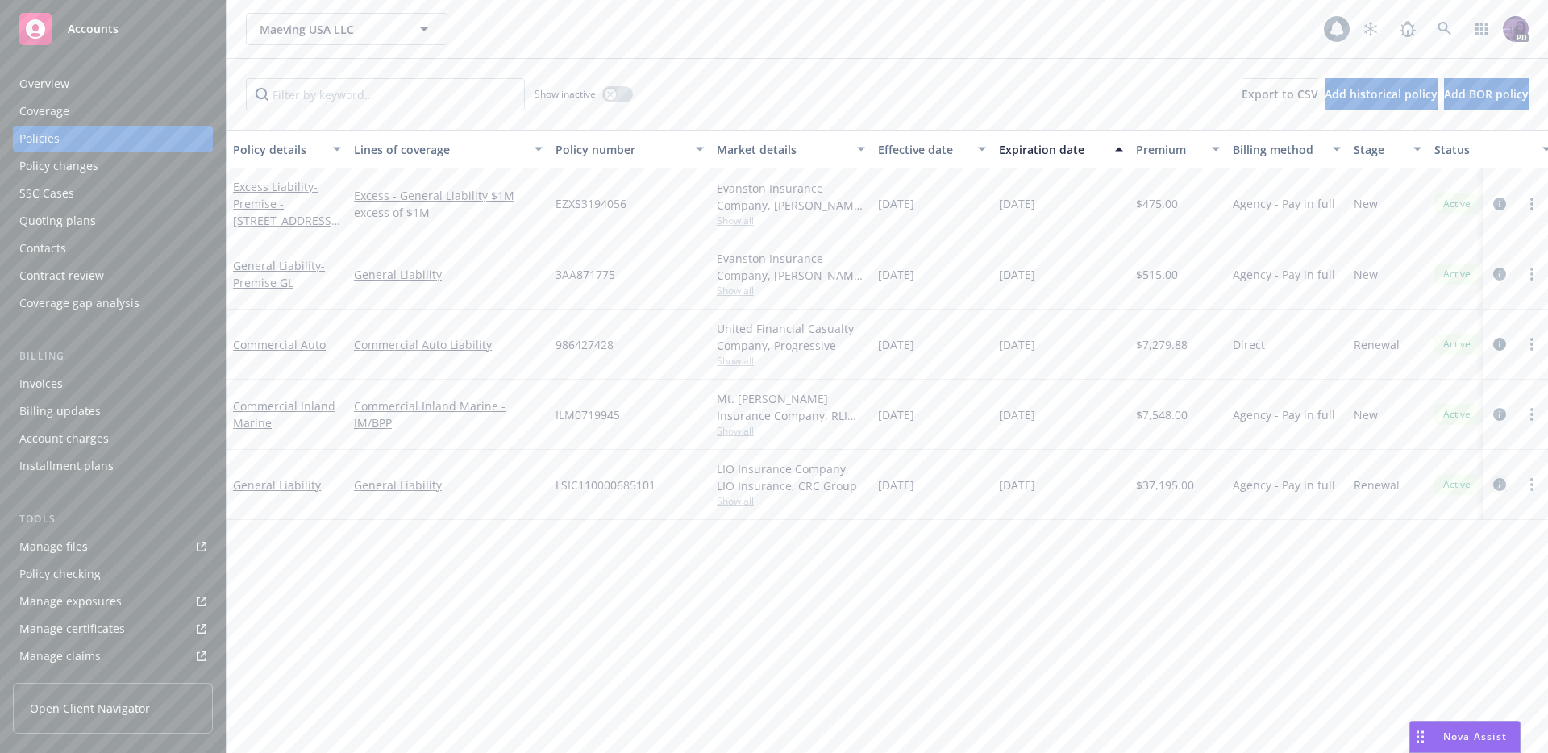
click at [1495, 482] on icon "circleInformation" at bounding box center [1499, 484] width 13 height 13
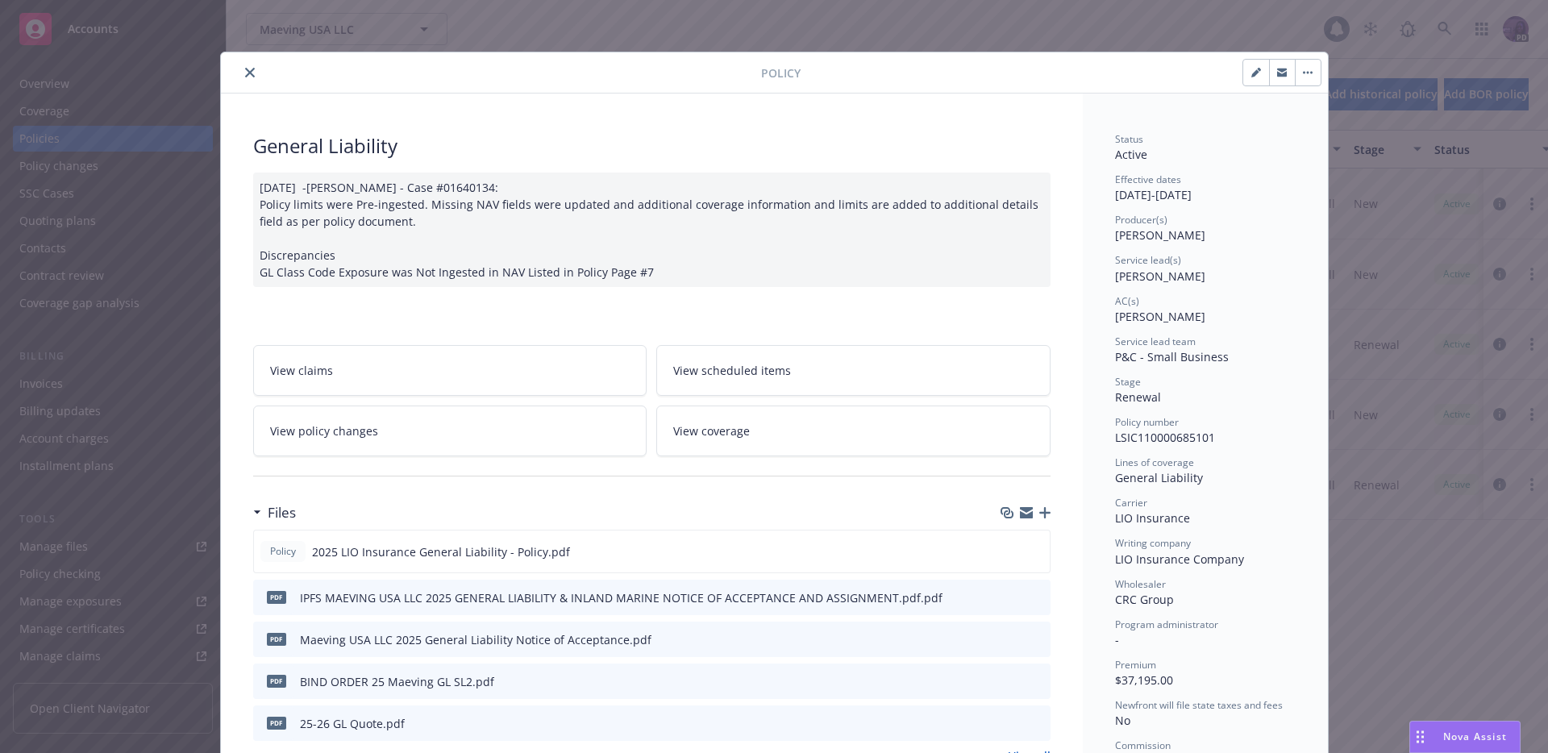
scroll to position [48, 0]
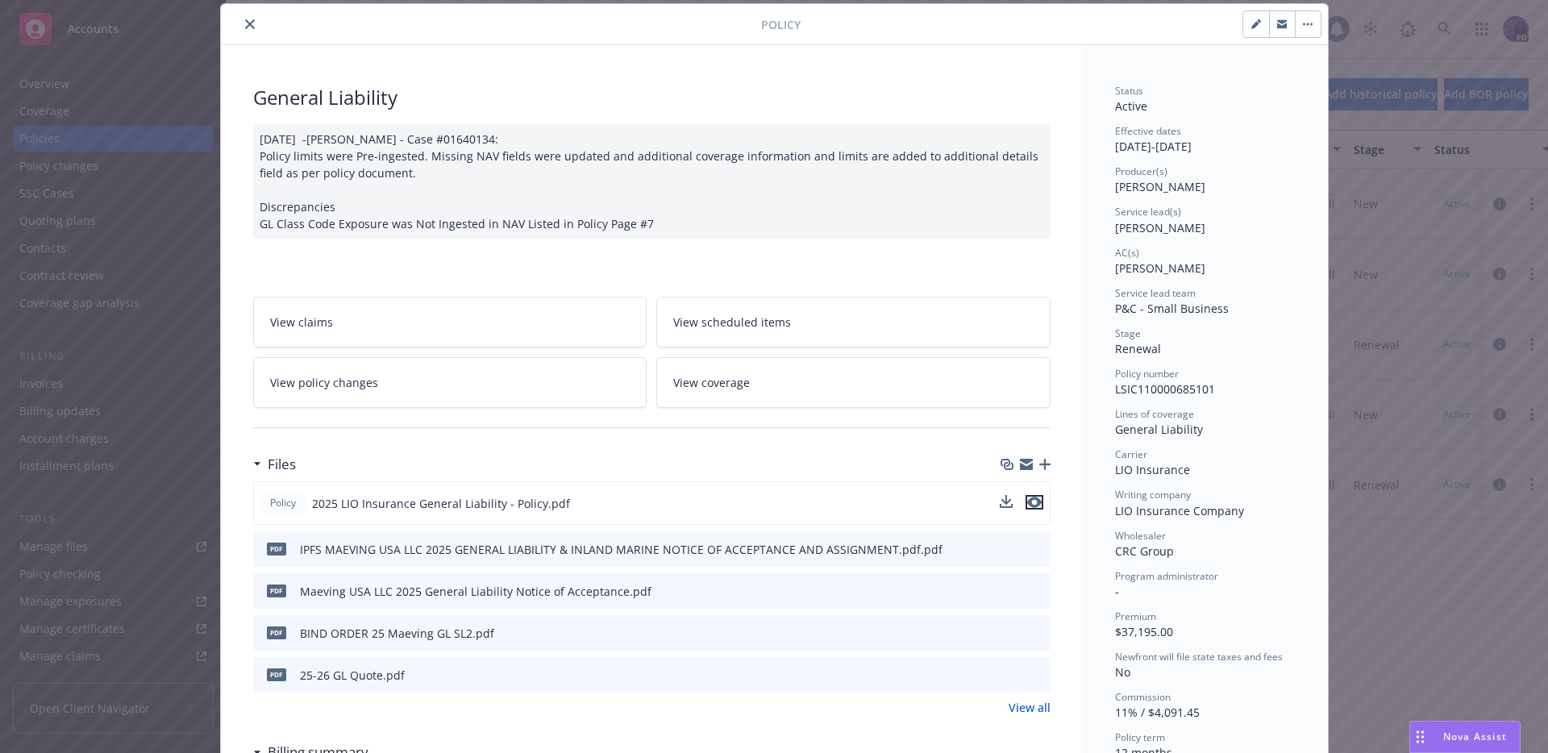
click at [1027, 506] on icon "preview file" at bounding box center [1034, 502] width 15 height 11
click at [249, 27] on button "close" at bounding box center [249, 24] width 19 height 19
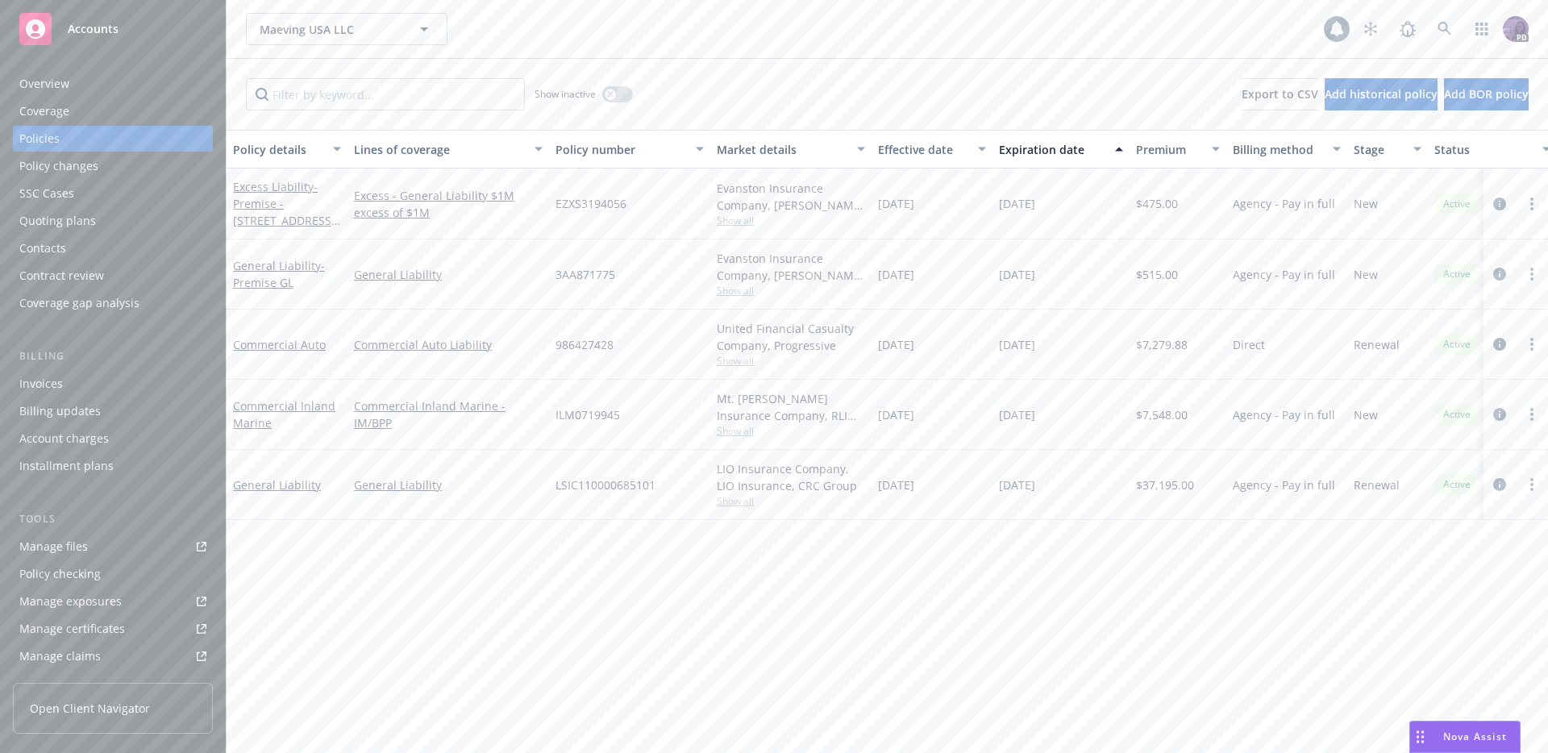
click at [130, 252] on div "Contacts" at bounding box center [112, 248] width 187 height 26
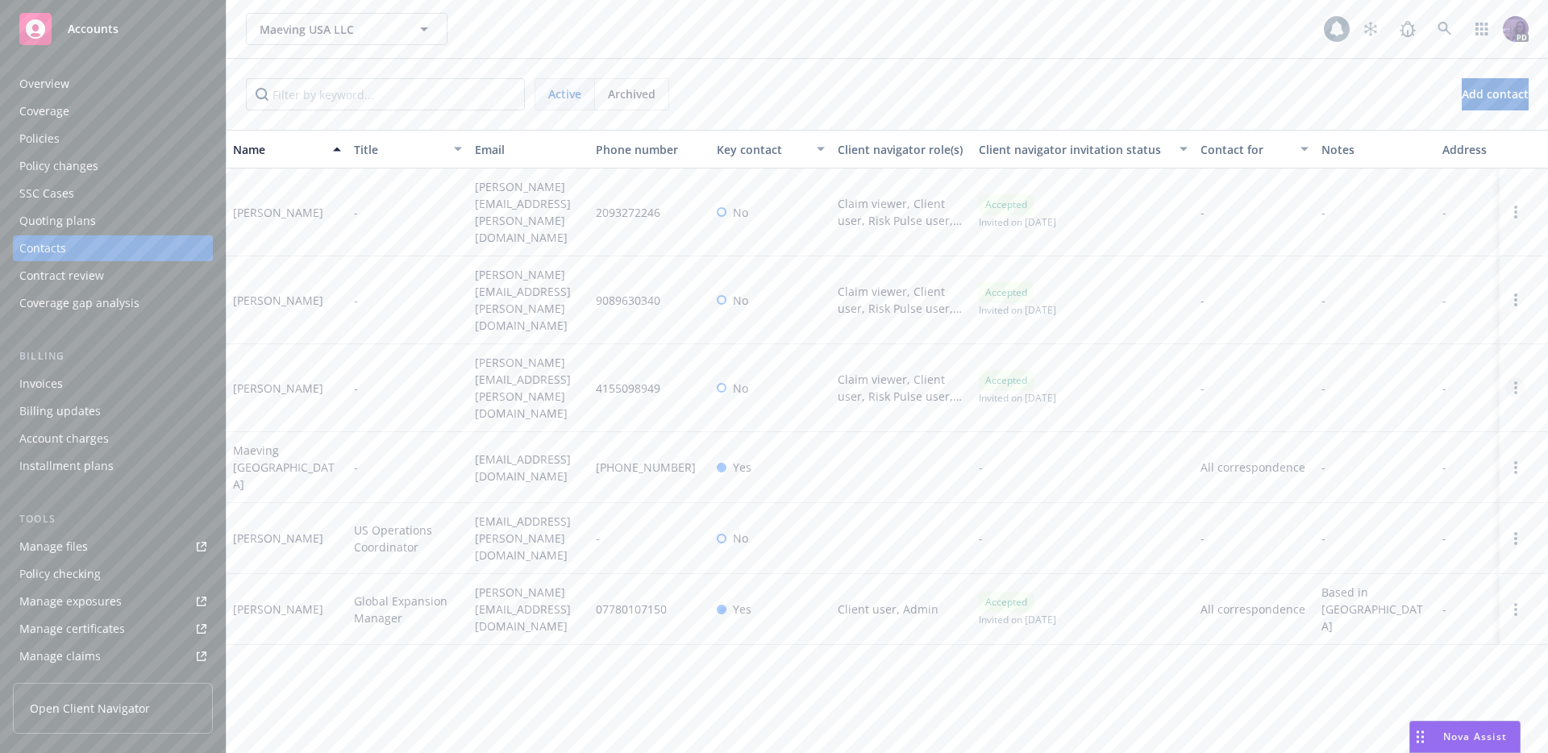
click at [1519, 378] on link "Open options" at bounding box center [1515, 387] width 19 height 19
click at [1334, 210] on link "Edit contact" at bounding box center [1394, 207] width 220 height 32
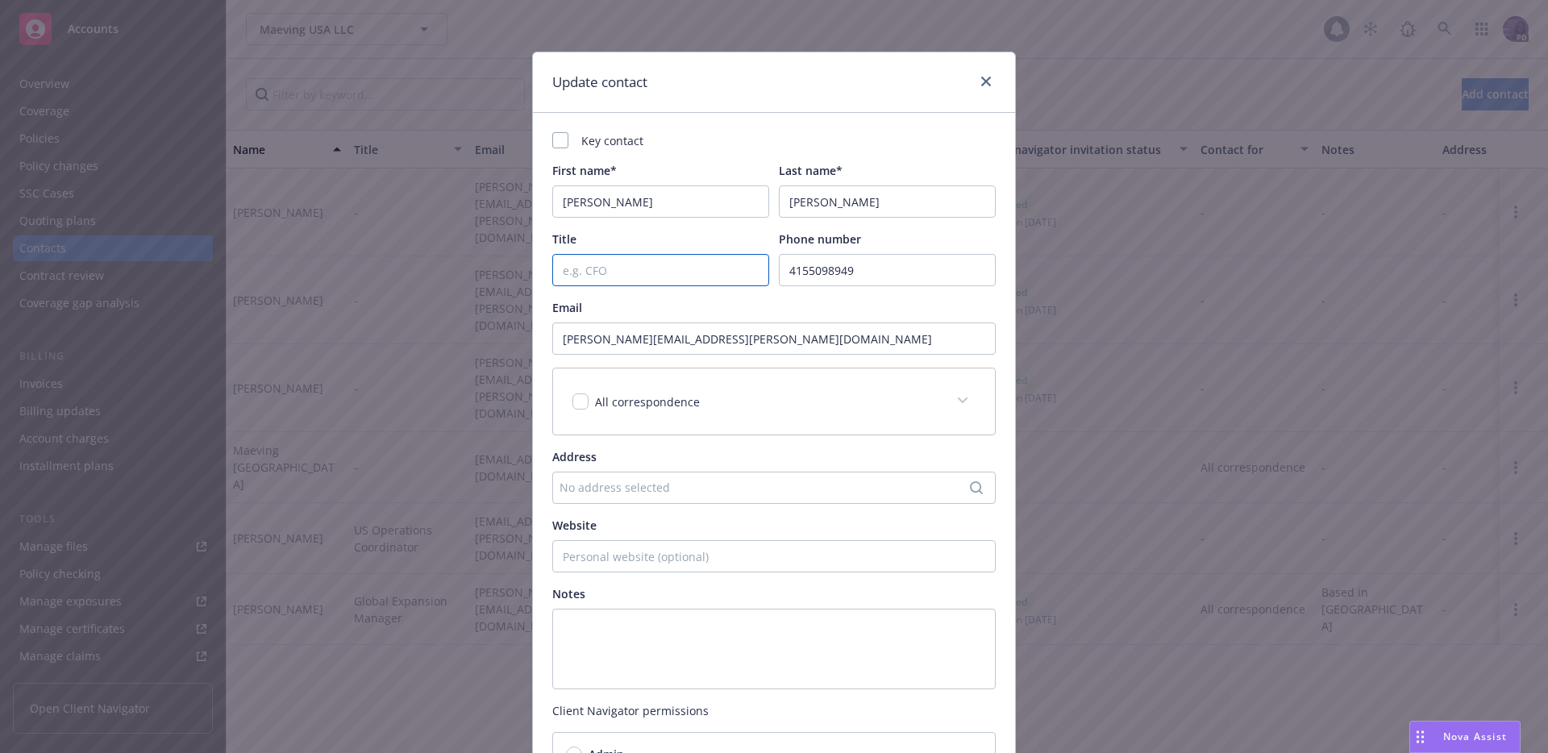
click at [633, 255] on input "Title" at bounding box center [660, 270] width 217 height 32
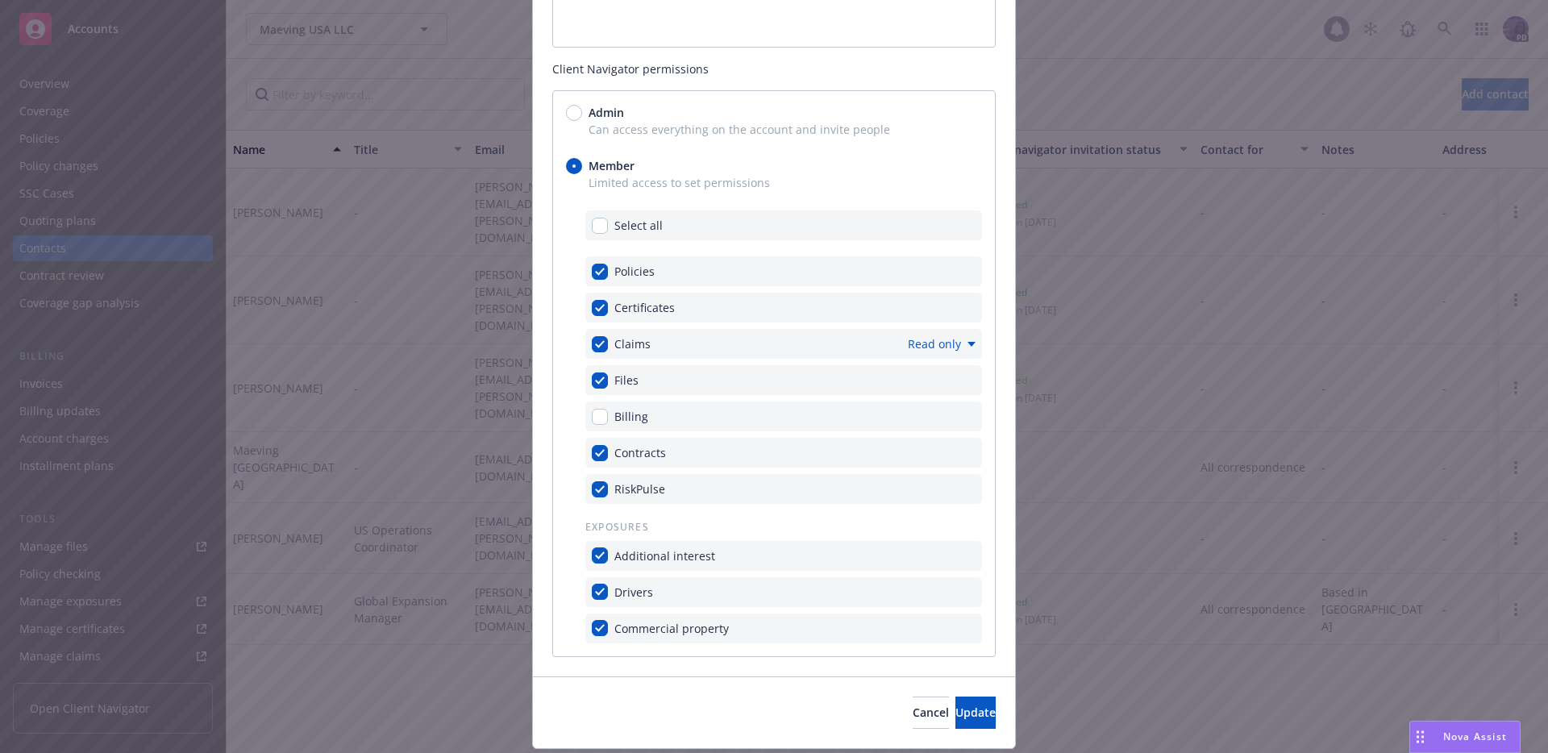
scroll to position [689, 0]
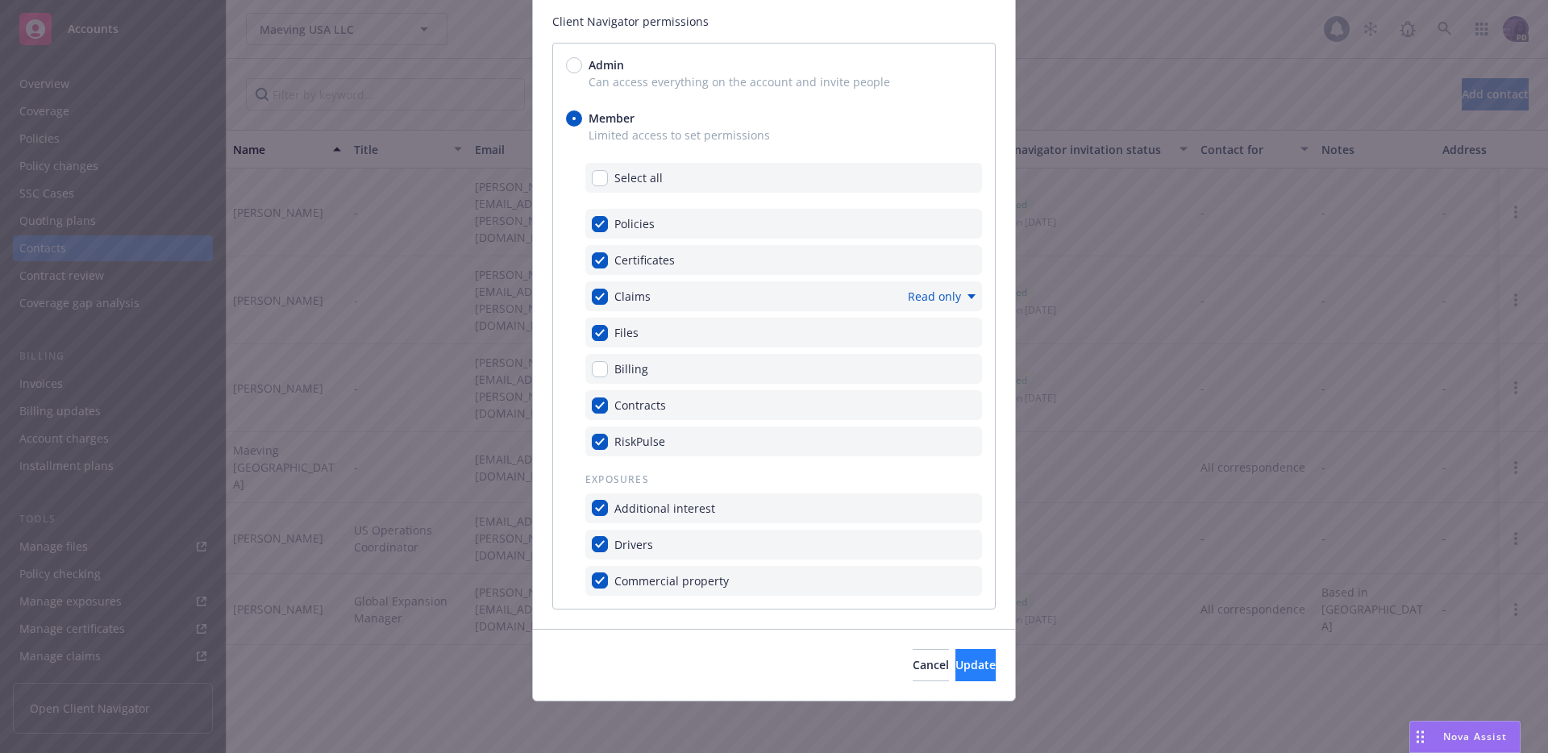
type input "After Sales Manager"
click at [956, 649] on button "Update" at bounding box center [976, 665] width 40 height 32
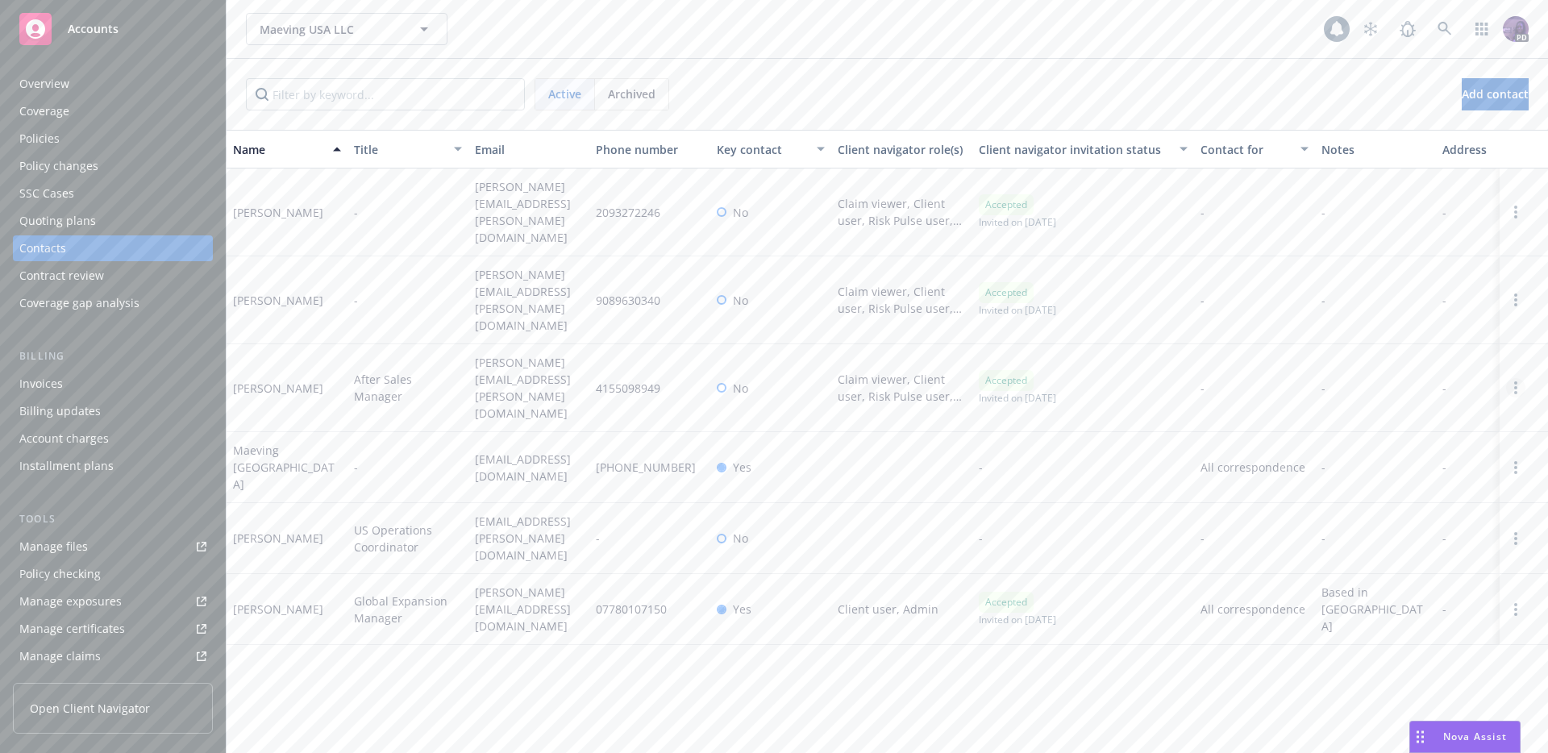
click at [1517, 378] on link "Open options" at bounding box center [1515, 387] width 19 height 19
click at [1372, 219] on link "Edit contact" at bounding box center [1394, 207] width 220 height 32
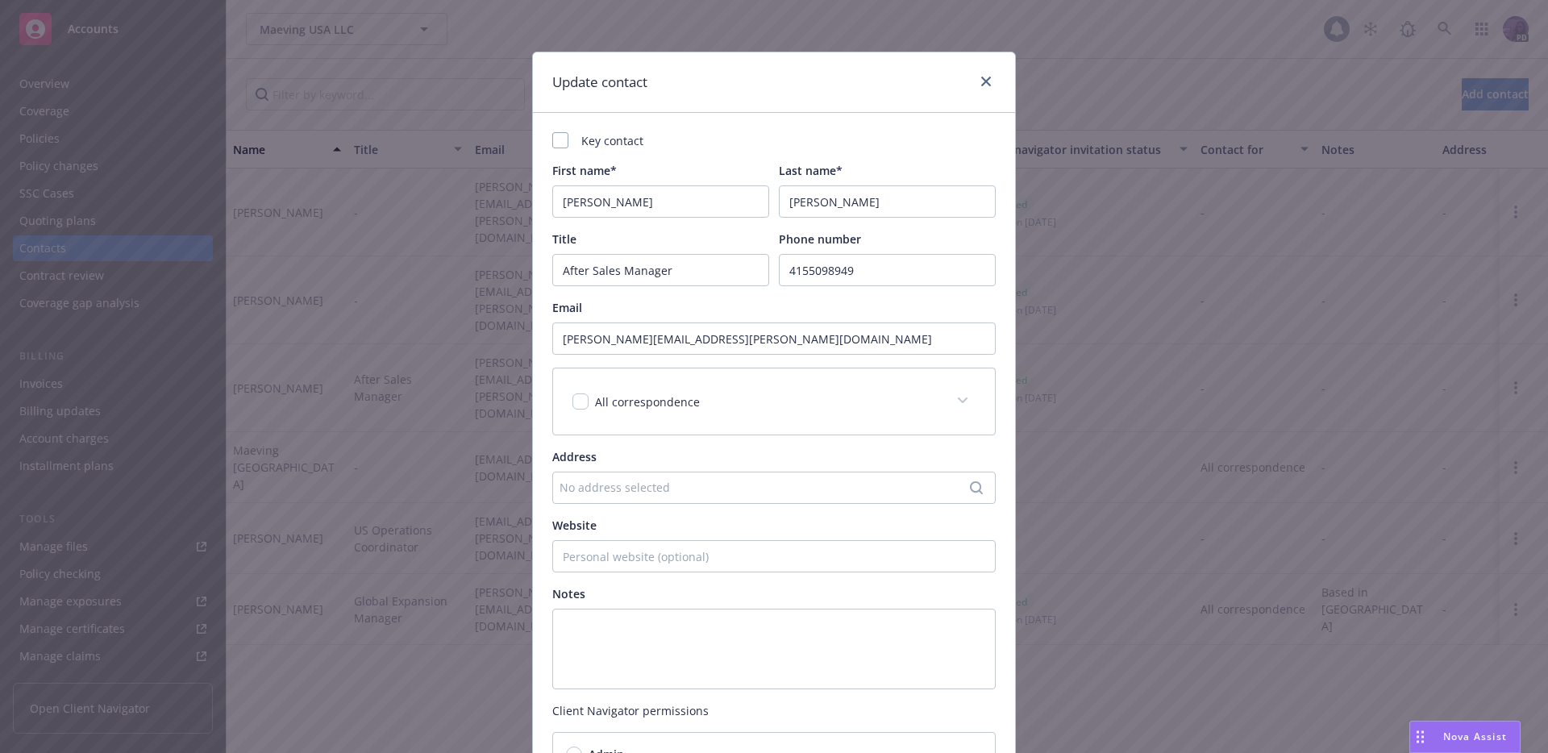
click at [956, 394] on span at bounding box center [963, 401] width 26 height 26
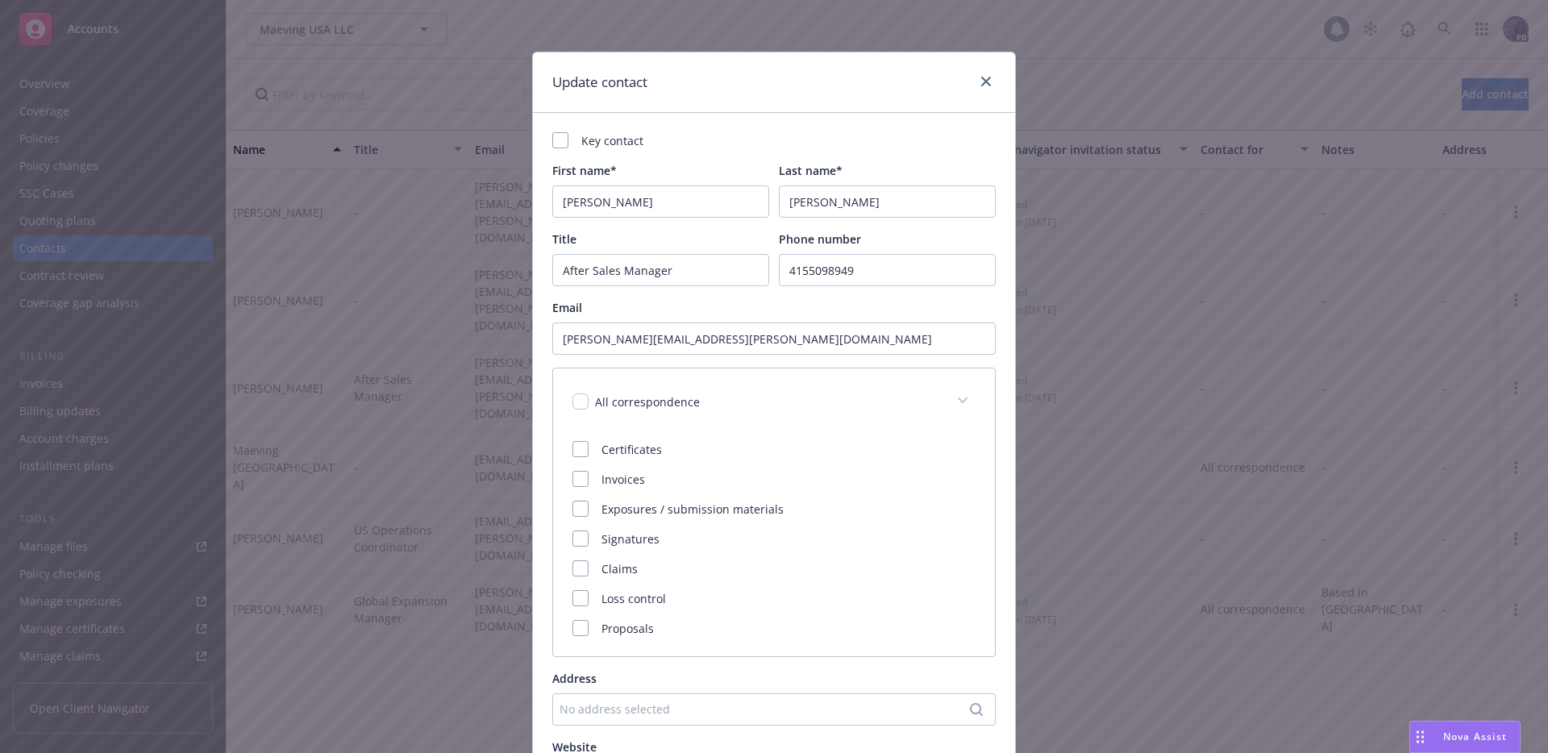
click at [956, 394] on span at bounding box center [963, 401] width 26 height 26
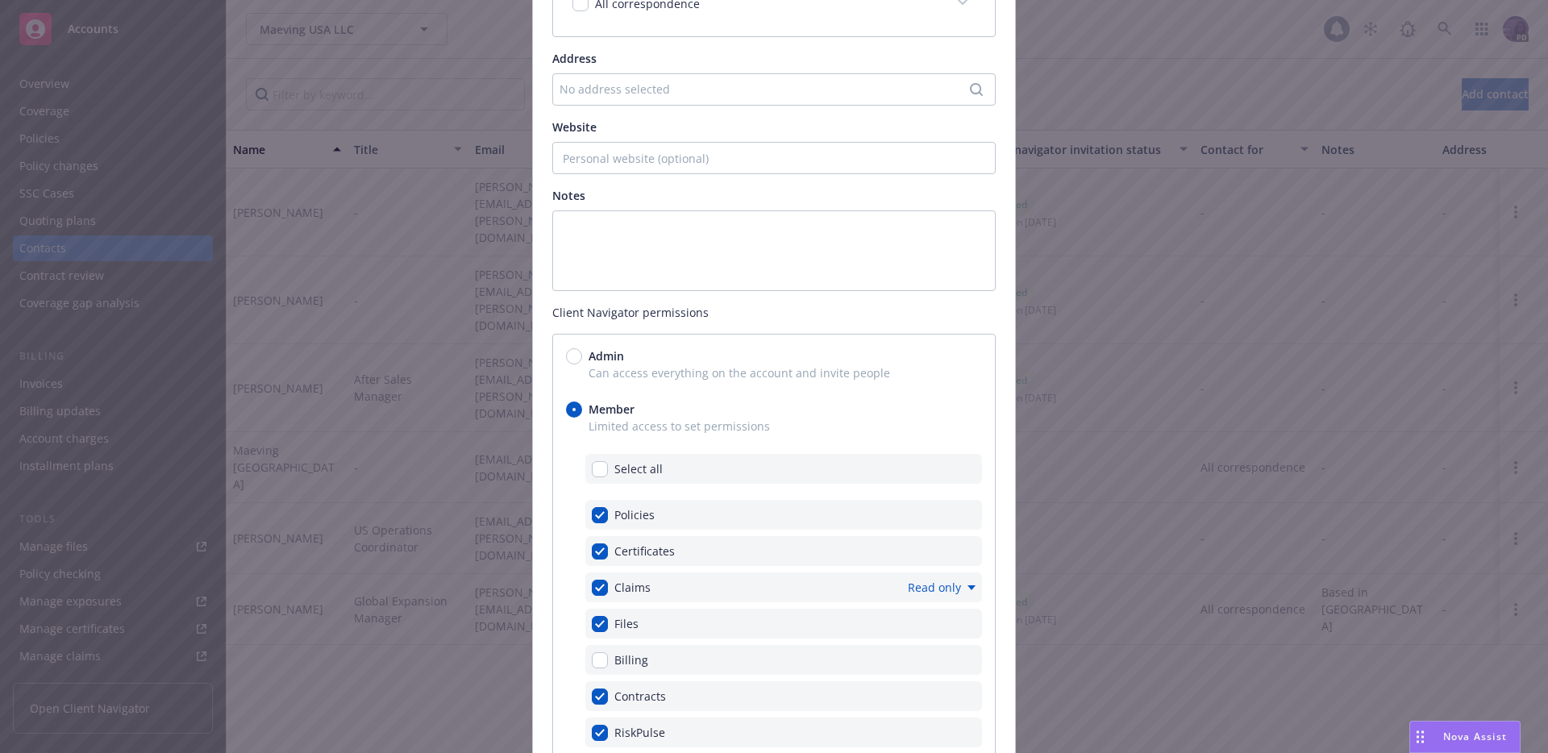
scroll to position [399, 0]
click at [603, 285] on textarea at bounding box center [774, 250] width 444 height 81
type textarea "A"
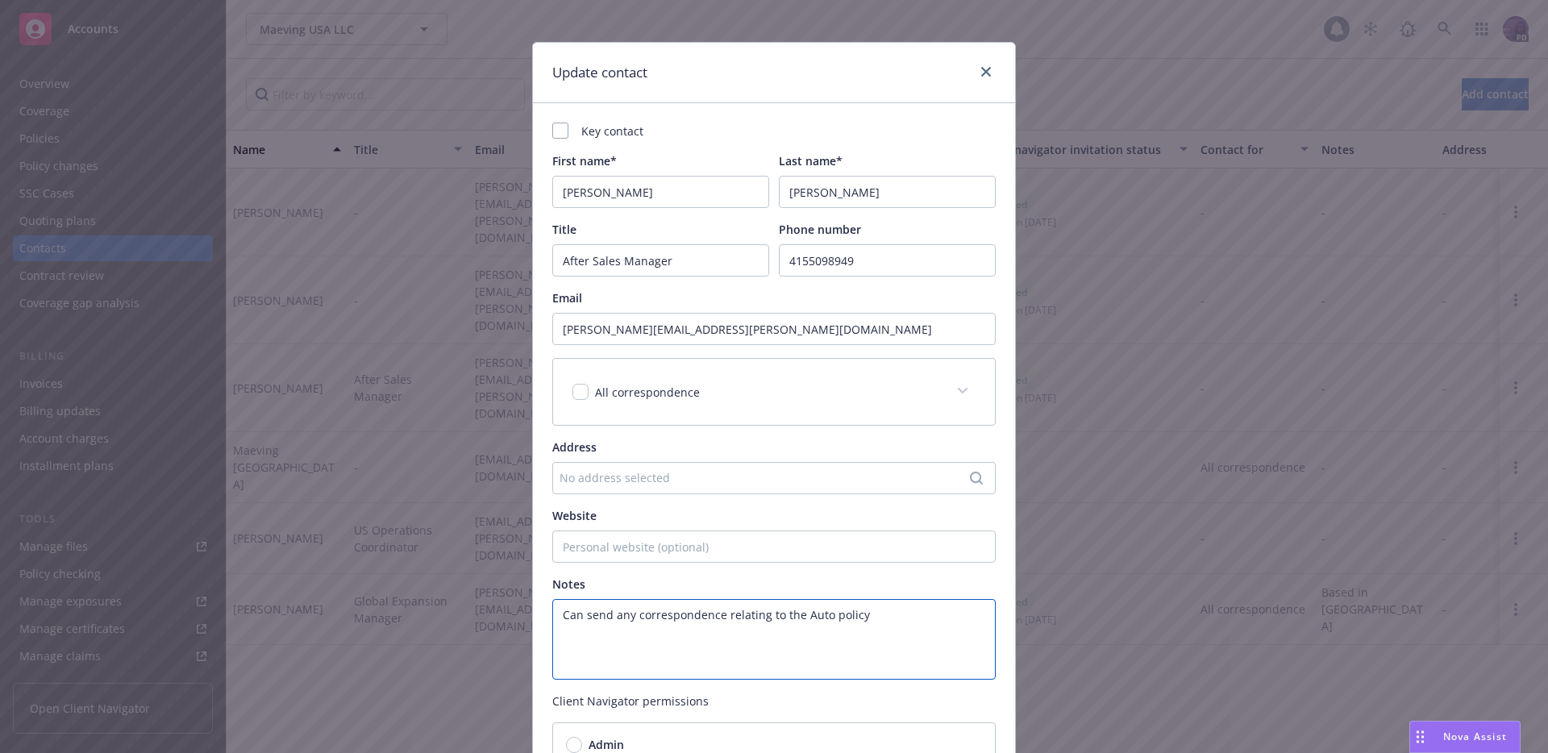
scroll to position [689, 0]
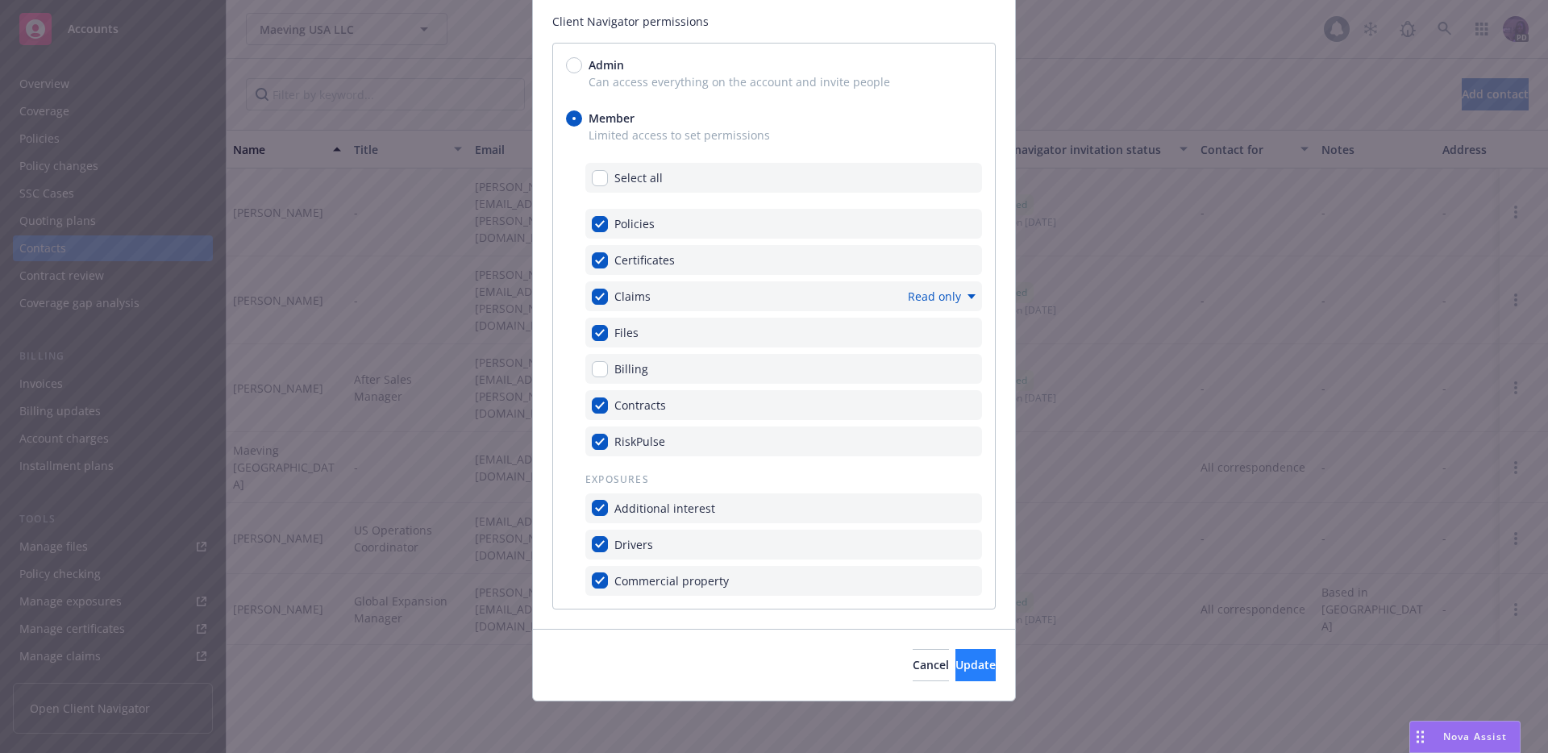
type textarea "Can send any correspondence relating to the Auto policy"
click at [956, 656] on button "Update" at bounding box center [976, 665] width 40 height 32
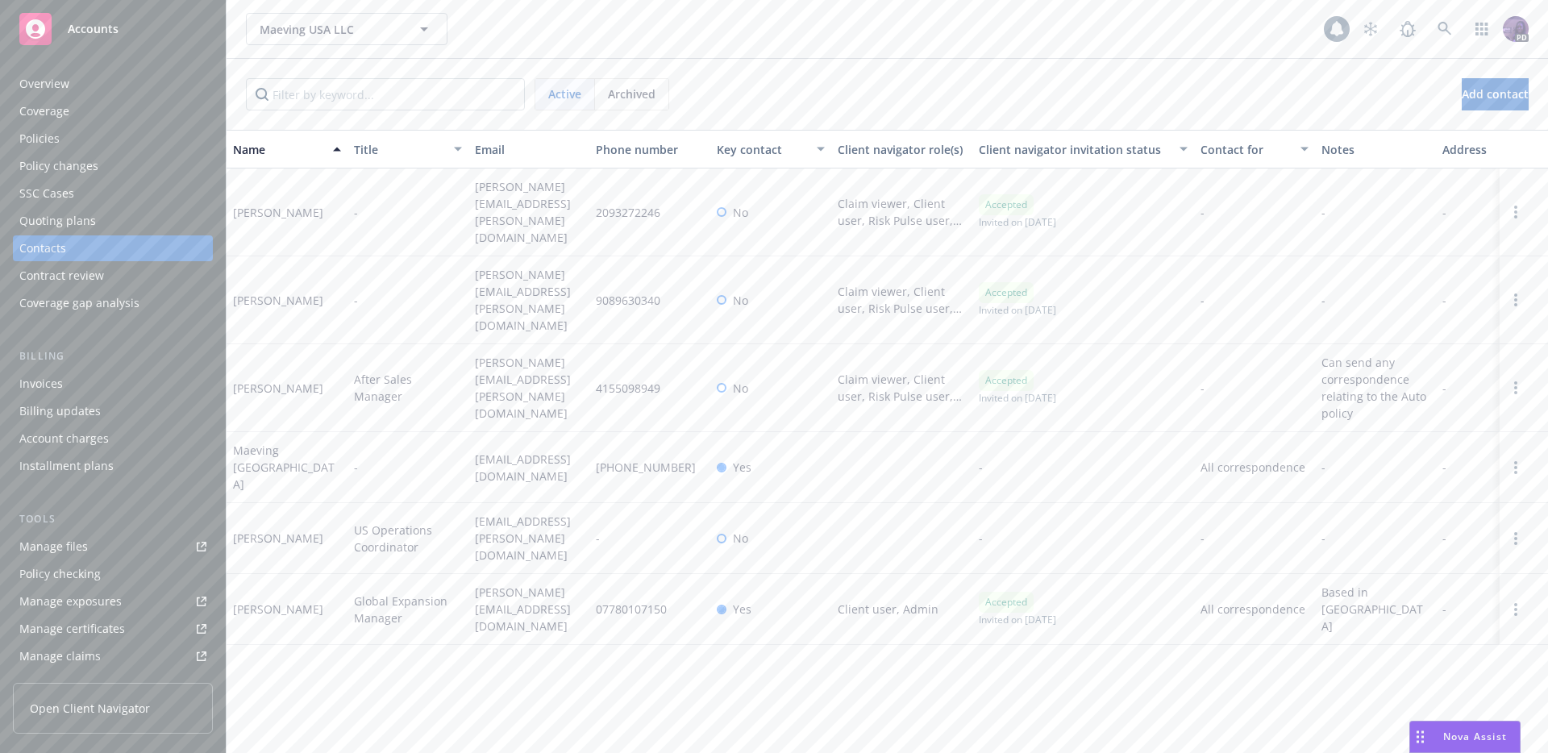
click at [117, 714] on span "Open Client Navigator" at bounding box center [90, 708] width 120 height 17
click at [1469, 26] on link "button" at bounding box center [1482, 29] width 32 height 32
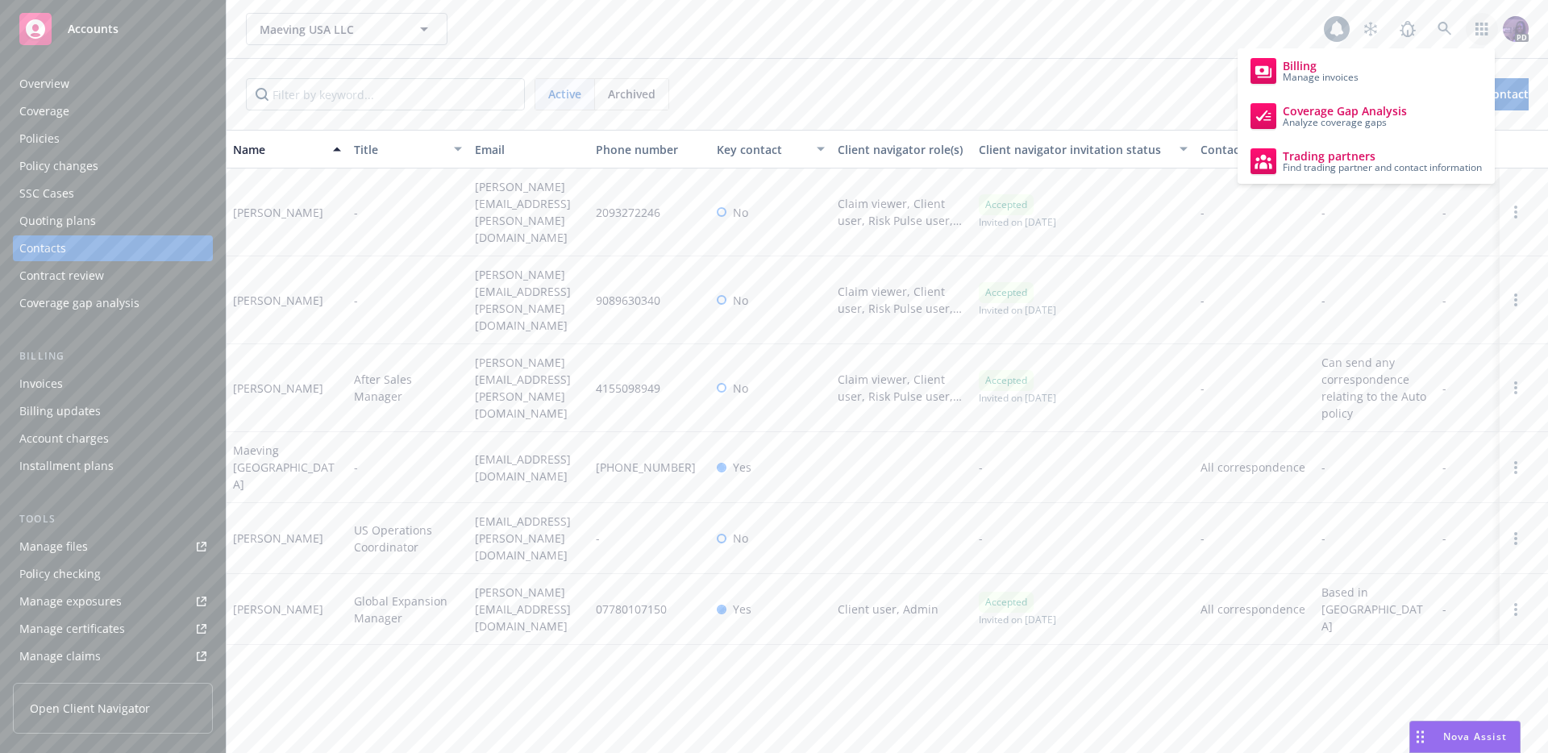
click at [898, 35] on div "Maeving USA LLC Maeving USA LLC" at bounding box center [785, 29] width 1078 height 32
